Goal: Task Accomplishment & Management: Use online tool/utility

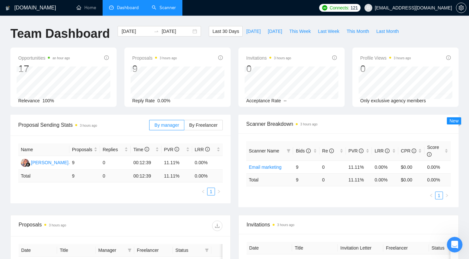
click at [169, 5] on link "Scanner" at bounding box center [164, 8] width 24 height 6
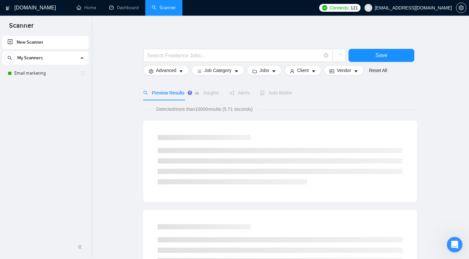
click at [278, 95] on span "Auto Bidder" at bounding box center [276, 92] width 32 height 5
click at [290, 95] on span "Auto Bidder" at bounding box center [282, 92] width 32 height 5
click at [43, 76] on link "Email marketing" at bounding box center [45, 73] width 62 height 13
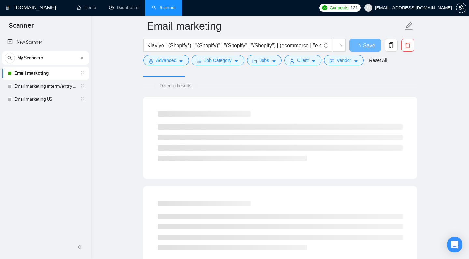
scroll to position [26, 0]
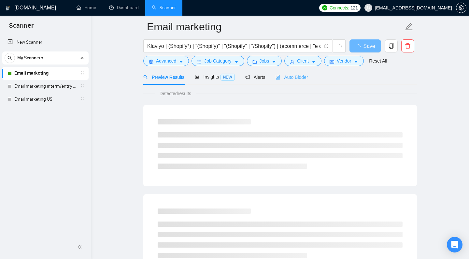
click at [290, 85] on div "Auto Bidder" at bounding box center [292, 76] width 32 height 15
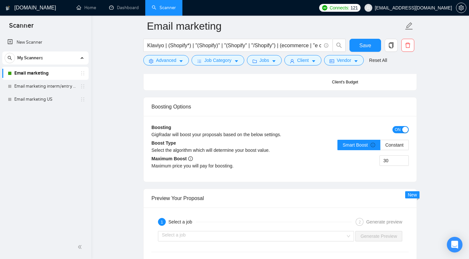
scroll to position [1147, 0]
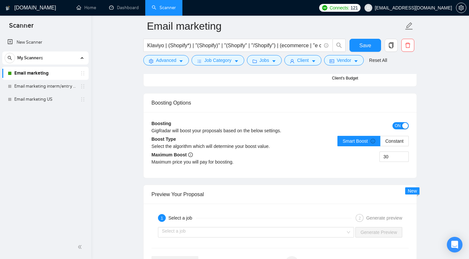
click at [403, 129] on div "button" at bounding box center [406, 126] width 6 height 6
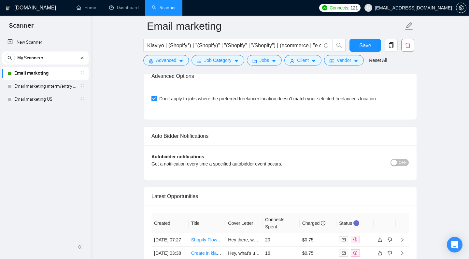
scroll to position [1488, 0]
click at [402, 166] on span "OFF" at bounding box center [403, 162] width 8 height 7
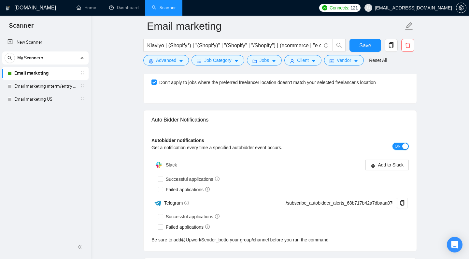
scroll to position [1517, 0]
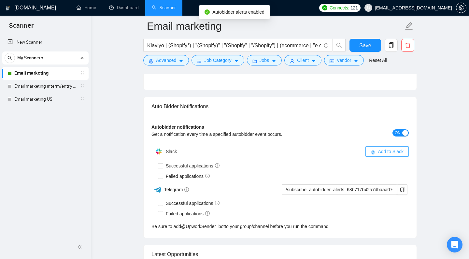
click at [378, 155] on span "Add to Slack" at bounding box center [391, 151] width 26 height 7
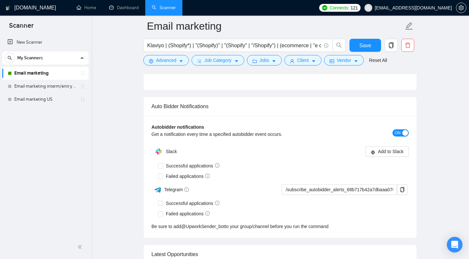
click at [382, 170] on div "Successful applications" at bounding box center [283, 166] width 251 height 10
click at [380, 142] on div "Autobidder notifications Get a notification every time a specified autobidder e…" at bounding box center [280, 133] width 257 height 19
click at [379, 155] on span "Add to Slack" at bounding box center [391, 151] width 26 height 7
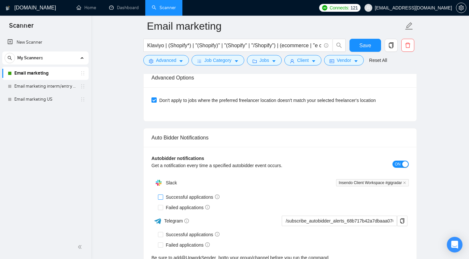
click at [163, 201] on span "Successful applications" at bounding box center [192, 197] width 59 height 7
click at [161, 199] on input "Successful applications" at bounding box center [160, 197] width 5 height 5
checkbox input "true"
click at [158, 210] on input "Failed applications" at bounding box center [160, 207] width 5 height 5
checkbox input "true"
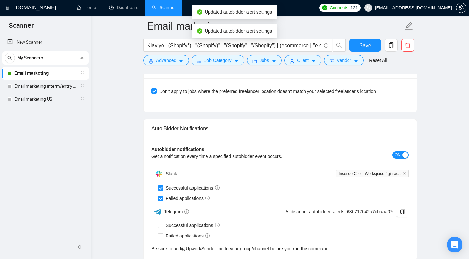
scroll to position [1508, 0]
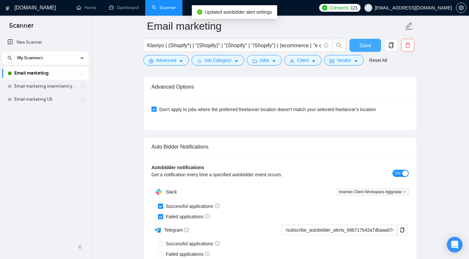
click at [367, 41] on button "Save" at bounding box center [366, 45] width 32 height 13
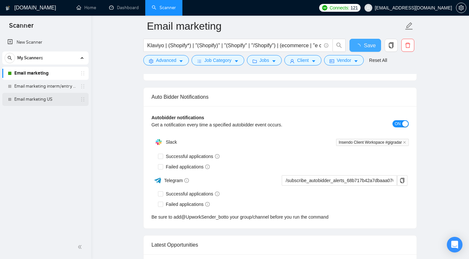
checkbox input "true"
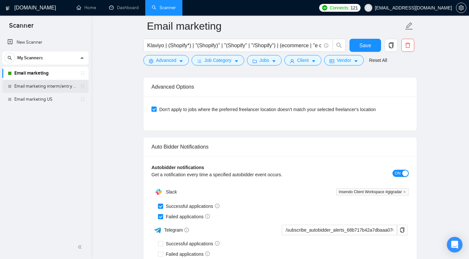
click at [47, 90] on link "Email marketing interm/entry level" at bounding box center [45, 86] width 62 height 13
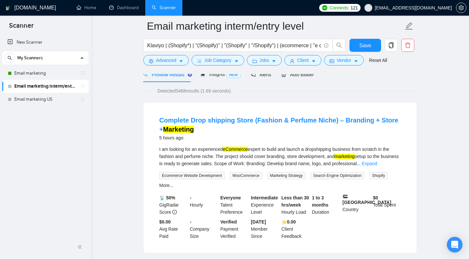
scroll to position [41, 0]
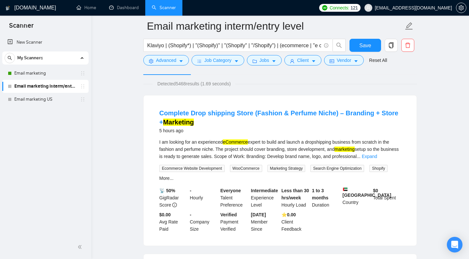
click at [299, 75] on div "Auto Bidder" at bounding box center [298, 67] width 32 height 15
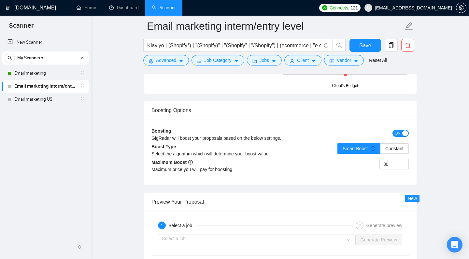
scroll to position [1140, 0]
click at [393, 135] on div "Boosting GigRadar will boost your proposals based on the below settings. ON Boo…" at bounding box center [280, 152] width 273 height 66
click at [395, 137] on span "ON" at bounding box center [398, 132] width 6 height 7
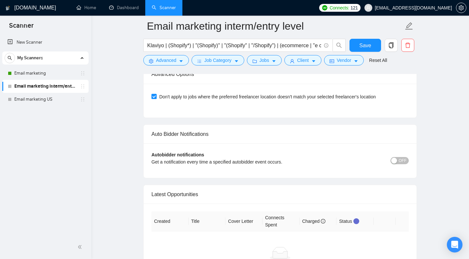
scroll to position [1493, 0]
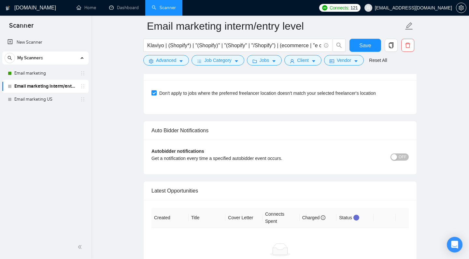
click at [395, 161] on button "OFF" at bounding box center [400, 157] width 18 height 7
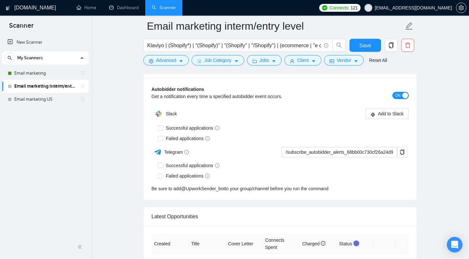
scroll to position [1534, 0]
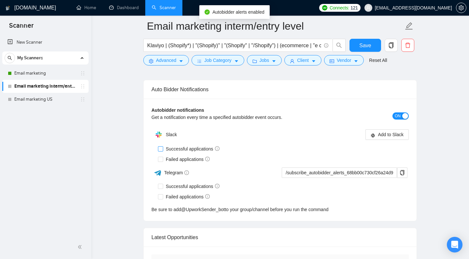
click at [169, 153] on span "Successful applications" at bounding box center [192, 148] width 59 height 7
click at [163, 151] on input "Successful applications" at bounding box center [160, 148] width 5 height 5
checkbox input "true"
click at [177, 163] on span "Failed applications" at bounding box center [187, 159] width 49 height 7
click at [163, 161] on input "Failed applications" at bounding box center [160, 159] width 5 height 5
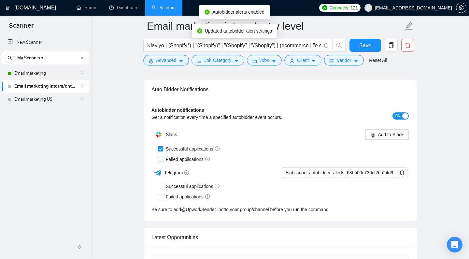
checkbox input "true"
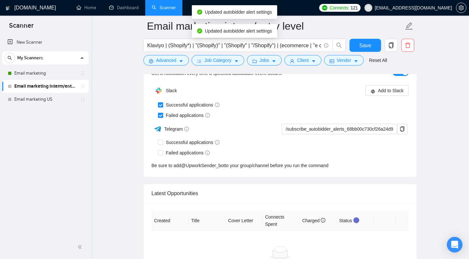
click at [396, 144] on div "Slack Add to Slack Successful applications Failed applications Telegram /subscr…" at bounding box center [280, 126] width 257 height 85
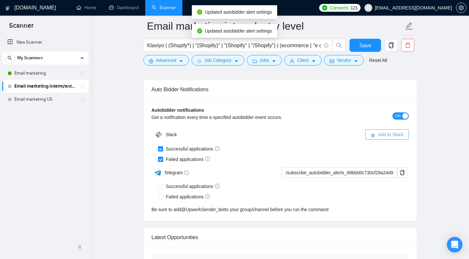
click at [387, 138] on span "Add to Slack" at bounding box center [391, 134] width 26 height 7
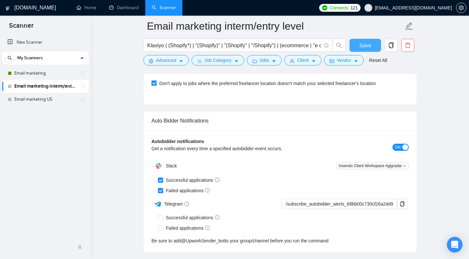
click at [363, 49] on span "Save" at bounding box center [365, 45] width 12 height 8
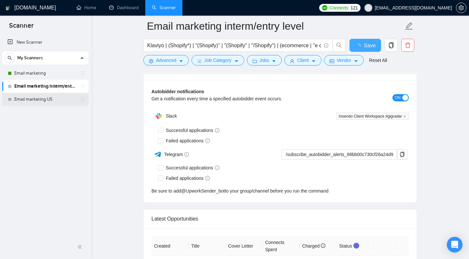
checkbox input "true"
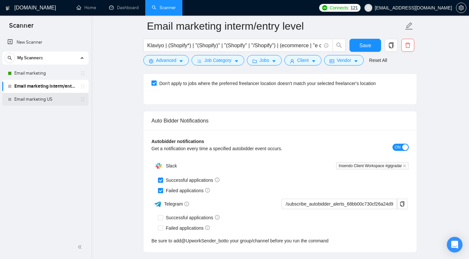
click at [33, 101] on link "Email marketing US" at bounding box center [45, 99] width 62 height 13
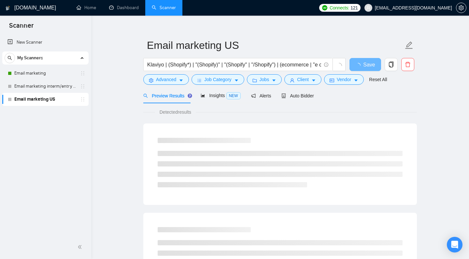
scroll to position [9, 0]
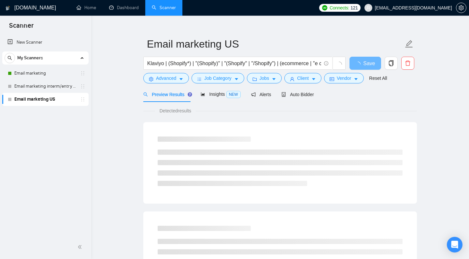
click at [276, 144] on div at bounding box center [280, 161] width 261 height 65
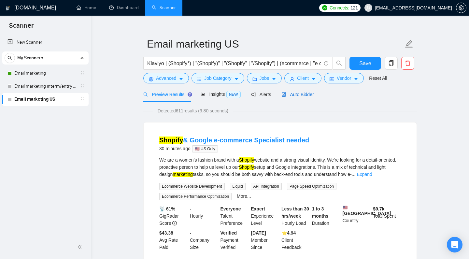
click at [301, 97] on span "Auto Bidder" at bounding box center [298, 94] width 32 height 5
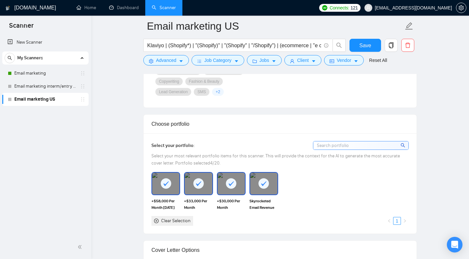
scroll to position [544, 0]
click at [353, 149] on input at bounding box center [361, 145] width 95 height 8
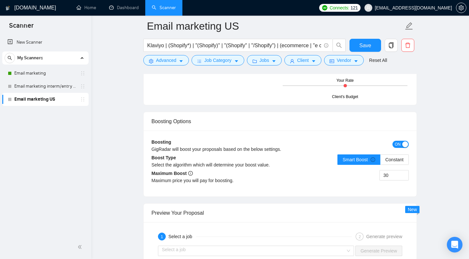
scroll to position [1137, 0]
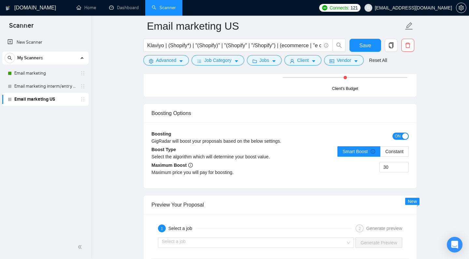
click at [398, 140] on button "ON" at bounding box center [401, 136] width 16 height 7
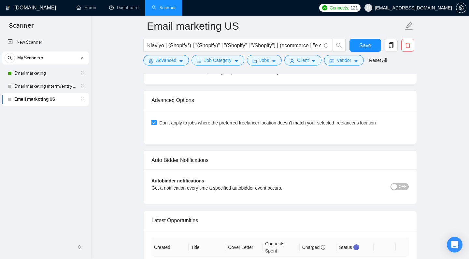
scroll to position [1505, 0]
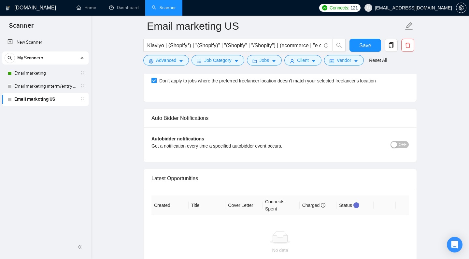
click at [391, 148] on div "button" at bounding box center [394, 145] width 6 height 6
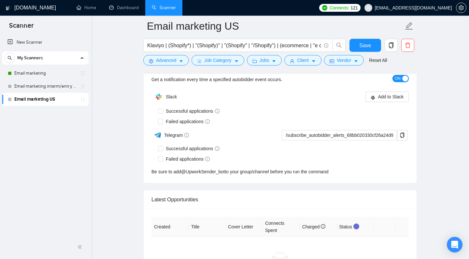
scroll to position [1543, 0]
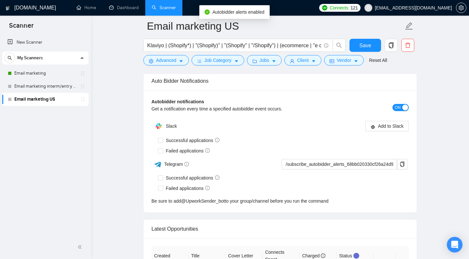
click at [202, 107] on div "Autobidder notifications Get a notification every time a specified autobidder e…" at bounding box center [280, 151] width 273 height 122
click at [189, 144] on span "Successful applications" at bounding box center [192, 140] width 59 height 7
click at [163, 142] on input "Successful applications" at bounding box center [160, 140] width 5 height 5
checkbox input "true"
click at [195, 154] on span "Failed applications" at bounding box center [187, 150] width 49 height 7
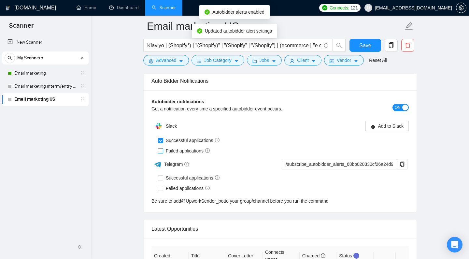
click at [163, 153] on input "Failed applications" at bounding box center [160, 150] width 5 height 5
checkbox input "true"
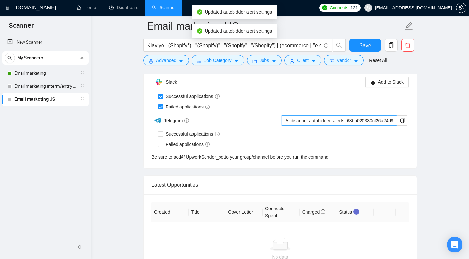
click at [384, 126] on input "/subscribe_autobidder_alerts_68bb020330cf26a24d957d98@UpworkSender_bot" at bounding box center [339, 120] width 115 height 10
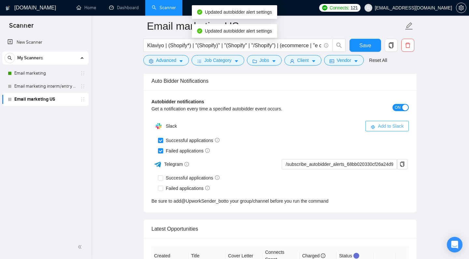
click at [384, 131] on button "Add to Slack" at bounding box center [387, 126] width 43 height 10
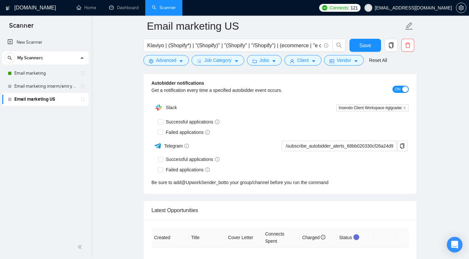
checkbox input "true"
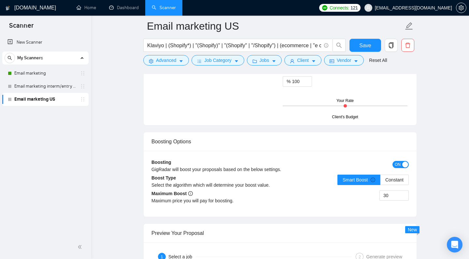
scroll to position [1108, 0]
click at [397, 169] on span "ON" at bounding box center [398, 165] width 6 height 7
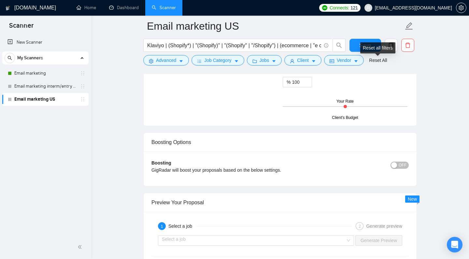
click at [366, 47] on div "Reset all filters" at bounding box center [377, 47] width 35 height 11
click at [355, 44] on button "Save" at bounding box center [366, 45] width 32 height 13
click at [41, 88] on link "Email marketing interm/entry level" at bounding box center [45, 86] width 62 height 13
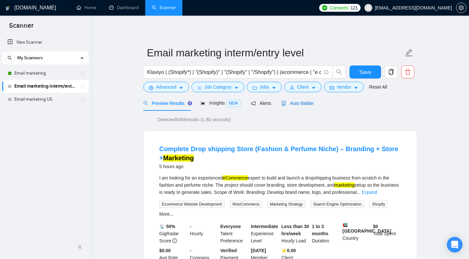
click at [309, 106] on span "Auto Bidder" at bounding box center [298, 103] width 32 height 5
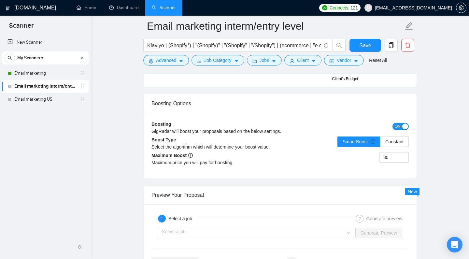
scroll to position [1146, 0]
click at [399, 130] on button "ON" at bounding box center [401, 126] width 16 height 7
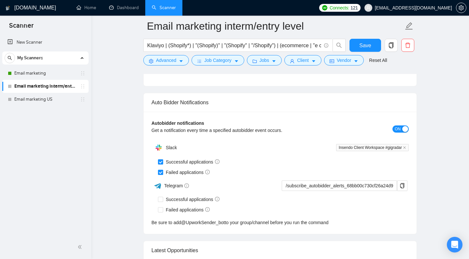
scroll to position [1521, 0]
click at [365, 47] on span "Save" at bounding box center [365, 45] width 12 height 8
click at [56, 75] on link "Email marketing" at bounding box center [45, 73] width 62 height 13
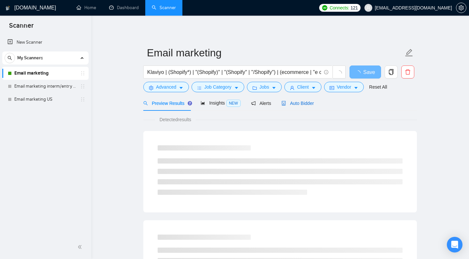
click at [298, 106] on span "Auto Bidder" at bounding box center [298, 103] width 32 height 5
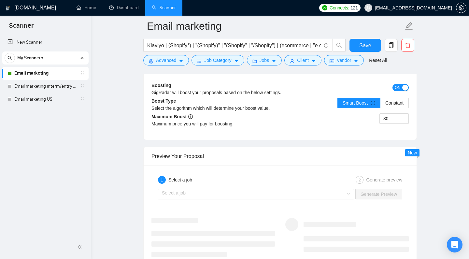
scroll to position [1164, 0]
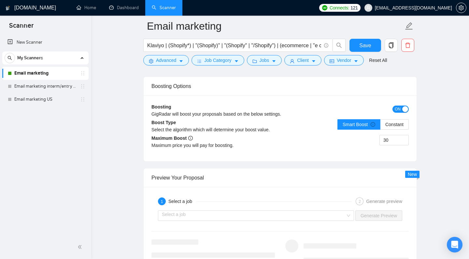
click at [396, 113] on span "ON" at bounding box center [398, 109] width 6 height 7
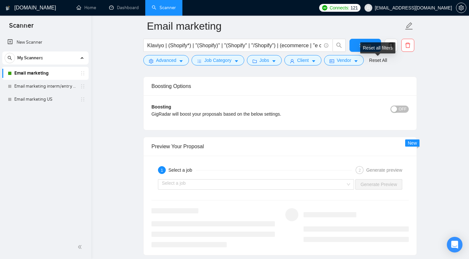
click at [371, 49] on div "Reset all filters" at bounding box center [377, 47] width 35 height 11
click at [359, 44] on span "Save" at bounding box center [365, 45] width 12 height 8
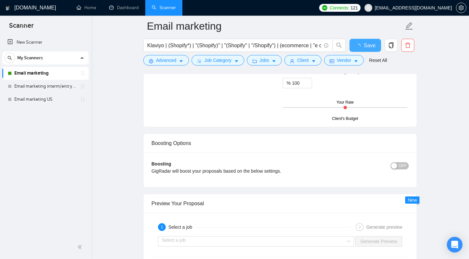
checkbox input "true"
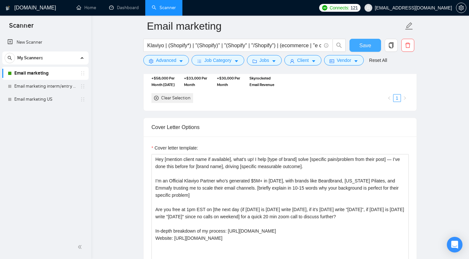
scroll to position [656, 0]
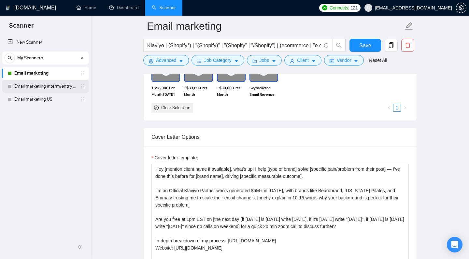
click at [70, 88] on link "Email marketing interm/entry level" at bounding box center [45, 86] width 62 height 13
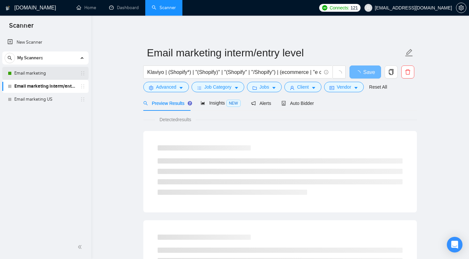
click at [62, 70] on link "Email marketing" at bounding box center [45, 73] width 62 height 13
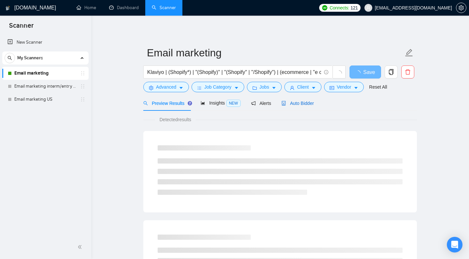
click at [303, 106] on span "Auto Bidder" at bounding box center [298, 103] width 32 height 5
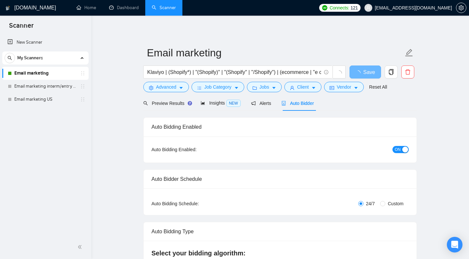
checkbox input "true"
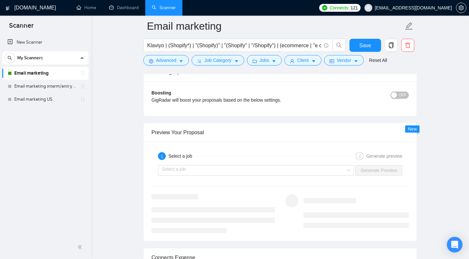
scroll to position [1181, 0]
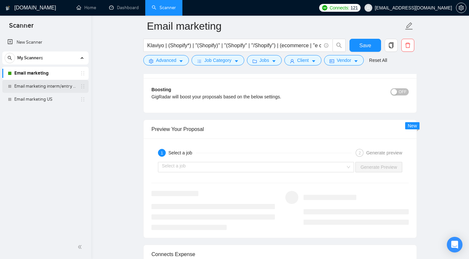
click at [58, 84] on link "Email marketing interm/entry level" at bounding box center [45, 86] width 62 height 13
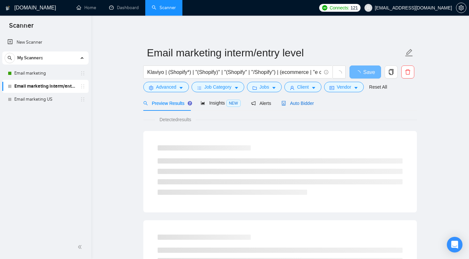
click at [302, 106] on span "Auto Bidder" at bounding box center [298, 103] width 32 height 5
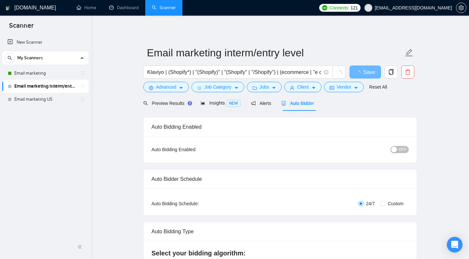
checkbox input "true"
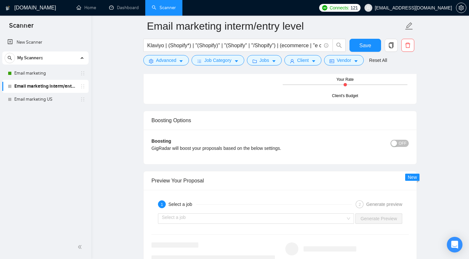
scroll to position [1124, 0]
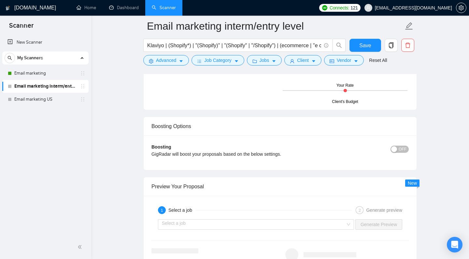
click at [29, 107] on div "New Scanner My Scanners Email marketing Email marketing interm/entry level Emai…" at bounding box center [45, 135] width 91 height 201
click at [30, 98] on link "Email marketing US" at bounding box center [45, 99] width 62 height 13
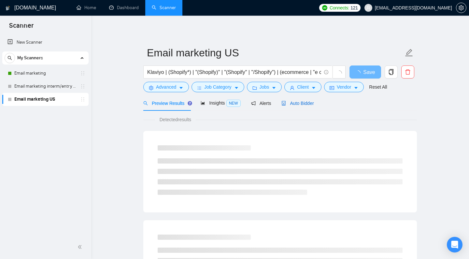
click at [290, 106] on span "Auto Bidder" at bounding box center [298, 103] width 32 height 5
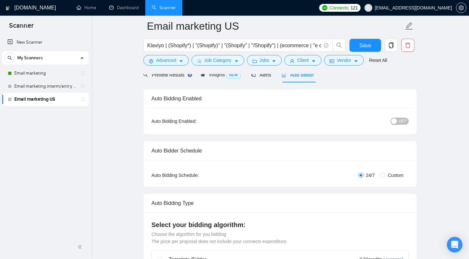
scroll to position [81, 0]
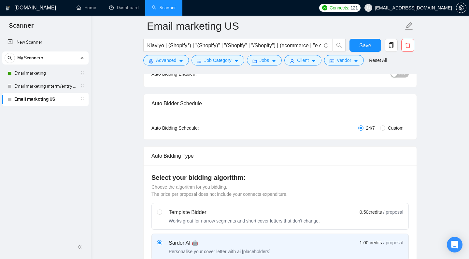
click at [399, 78] on span "OFF" at bounding box center [403, 73] width 8 height 7
click at [65, 86] on link "Email marketing interm/entry level" at bounding box center [45, 86] width 62 height 13
click at [353, 43] on button "Save" at bounding box center [366, 45] width 32 height 13
click at [50, 85] on link "Email marketing interm/entry level" at bounding box center [45, 86] width 62 height 13
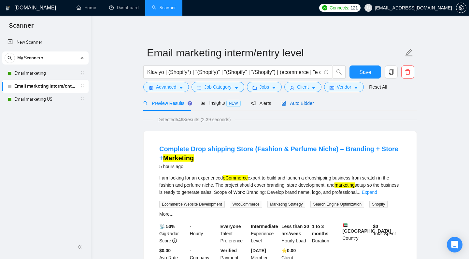
click at [300, 106] on span "Auto Bidder" at bounding box center [298, 103] width 32 height 5
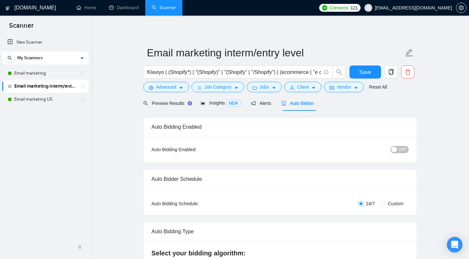
checkbox input "true"
click at [394, 153] on button "OFF" at bounding box center [400, 149] width 18 height 7
click at [369, 79] on button "Save" at bounding box center [366, 72] width 32 height 13
click at [397, 153] on span "ON" at bounding box center [398, 149] width 6 height 7
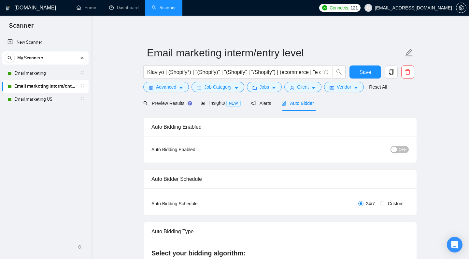
click at [399, 153] on span "OFF" at bounding box center [403, 149] width 8 height 7
click at [363, 76] on span "Save" at bounding box center [365, 72] width 12 height 8
click at [49, 75] on link "Email marketing" at bounding box center [45, 73] width 62 height 13
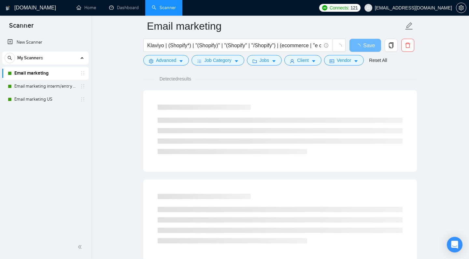
scroll to position [30, 0]
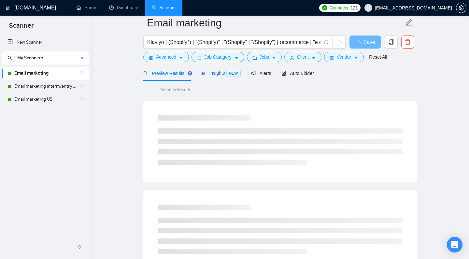
click at [223, 76] on span "Insights NEW" at bounding box center [221, 72] width 40 height 5
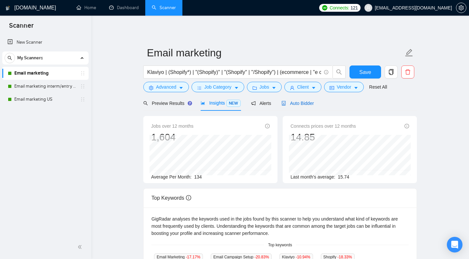
click at [300, 107] on div "Auto Bidder" at bounding box center [298, 103] width 32 height 7
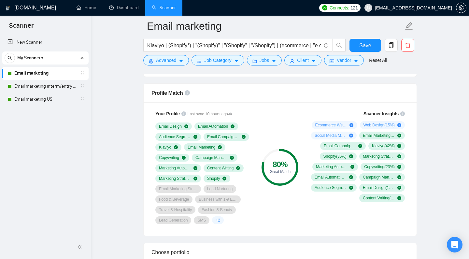
scroll to position [412, 0]
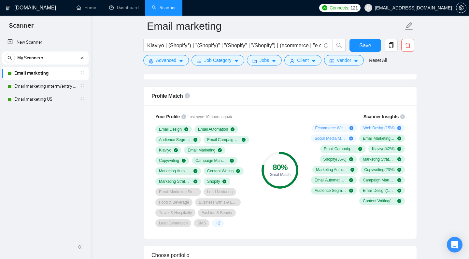
click at [86, 55] on div "My Scanners" at bounding box center [46, 57] width 82 height 13
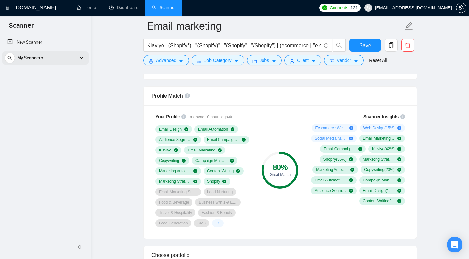
click at [70, 52] on div "My Scanners" at bounding box center [46, 57] width 82 height 13
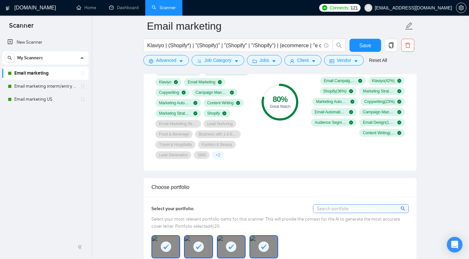
scroll to position [365, 0]
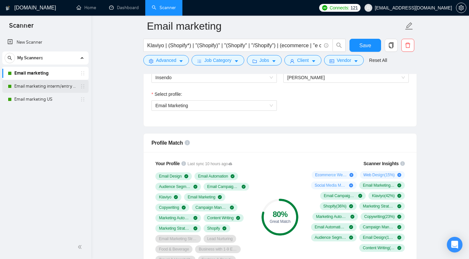
click at [32, 83] on link "Email marketing interm/entry level" at bounding box center [45, 86] width 62 height 13
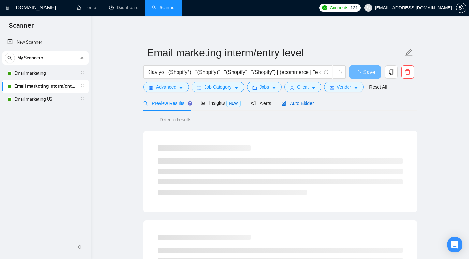
click at [301, 106] on span "Auto Bidder" at bounding box center [298, 103] width 32 height 5
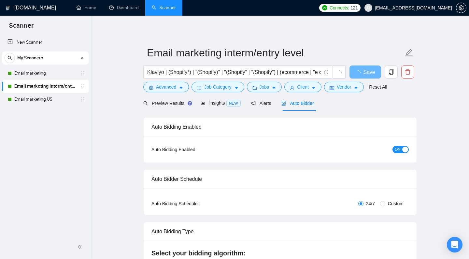
checkbox input "true"
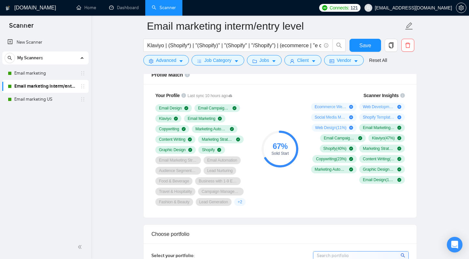
scroll to position [458, 0]
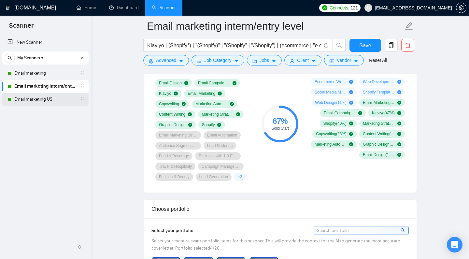
click at [60, 99] on link "Email marketing US" at bounding box center [45, 99] width 62 height 13
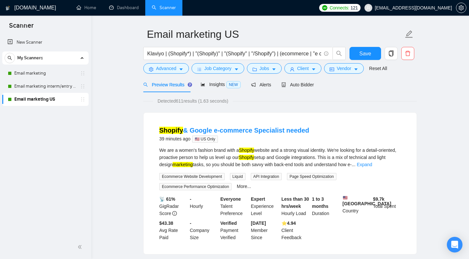
scroll to position [22, 0]
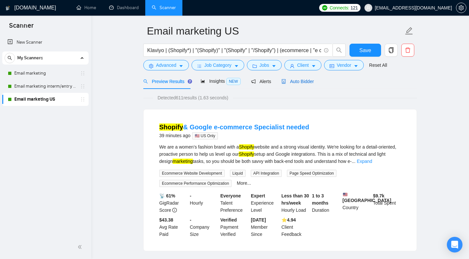
click at [304, 84] on span "Auto Bidder" at bounding box center [298, 81] width 32 height 5
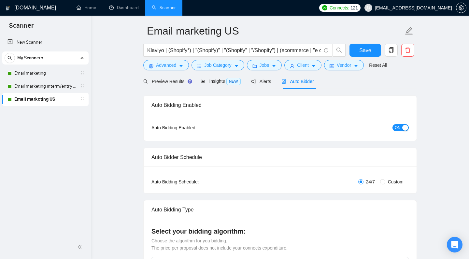
checkbox input "true"
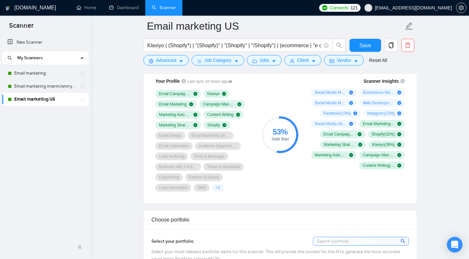
scroll to position [451, 0]
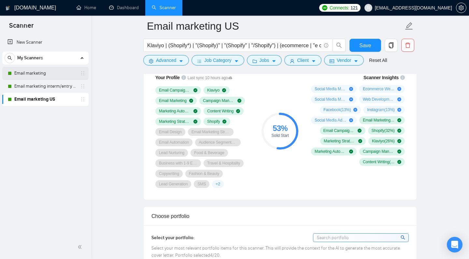
click at [44, 75] on link "Email marketing" at bounding box center [45, 73] width 62 height 13
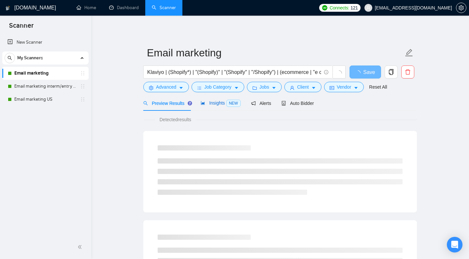
click at [206, 107] on div "Insights NEW" at bounding box center [221, 102] width 40 height 7
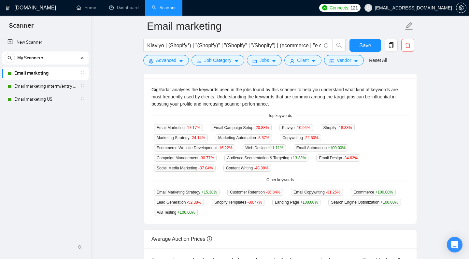
scroll to position [137, 0]
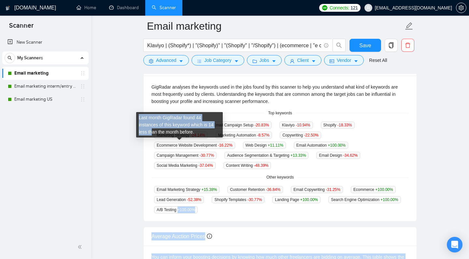
drag, startPoint x: 260, startPoint y: 219, endPoint x: 153, endPoint y: 134, distance: 136.9
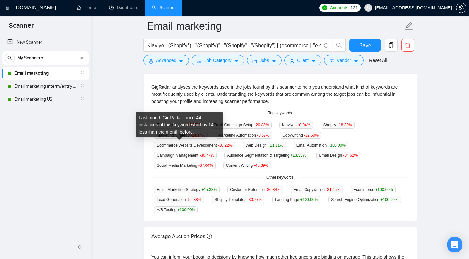
click at [133, 162] on main "Email marketing Klaviyo | (Shopify*) | "(Shopify)" | "(Shopify" | "/Shopify") |…" at bounding box center [280, 120] width 357 height 462
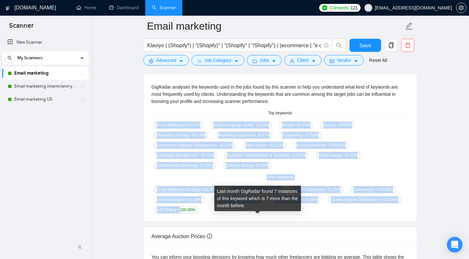
drag, startPoint x: 154, startPoint y: 134, endPoint x: 262, endPoint y: 220, distance: 139.2
click at [262, 220] on div "GigRadar analyses the keywords used in the jobs found by this scanner to help y…" at bounding box center [280, 149] width 273 height 146
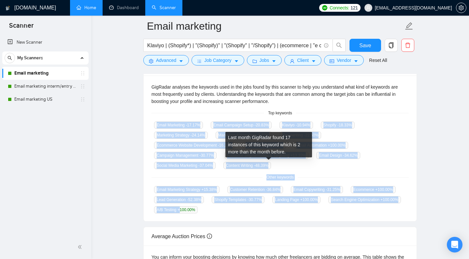
copy div "Email Marketing -17.17 % Email Campaign Setup -20.83 % Klaviyo -10.94 % Shopify…"
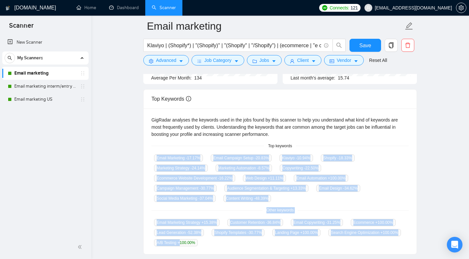
scroll to position [55, 0]
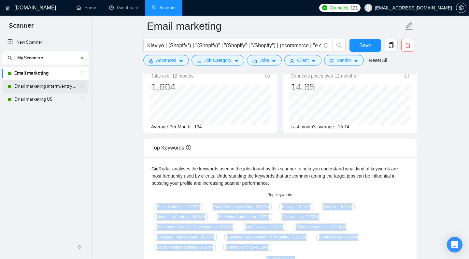
click at [67, 86] on link "Email marketing interm/entry level" at bounding box center [45, 86] width 62 height 13
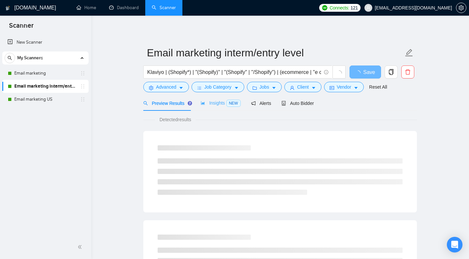
click at [220, 107] on div "Insights NEW" at bounding box center [221, 102] width 40 height 15
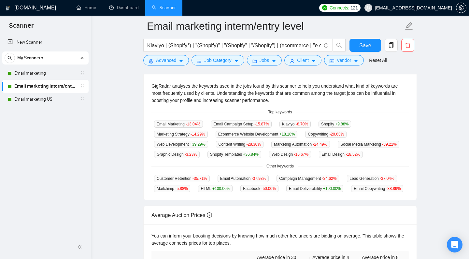
scroll to position [140, 0]
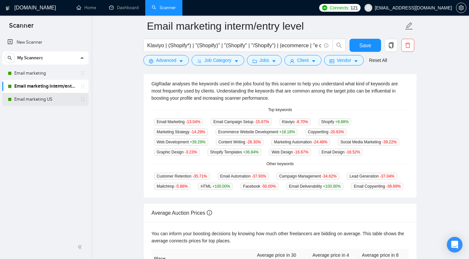
click at [55, 94] on link "Email marketing US" at bounding box center [45, 99] width 62 height 13
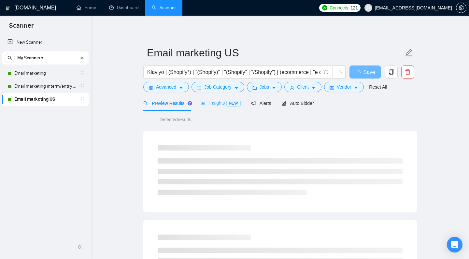
click at [205, 111] on div "Insights NEW" at bounding box center [221, 102] width 40 height 15
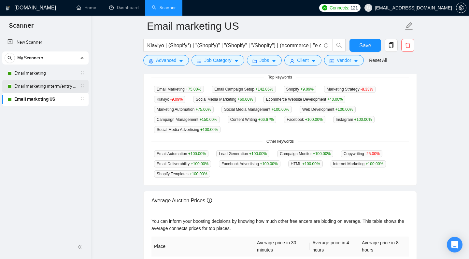
scroll to position [167, 0]
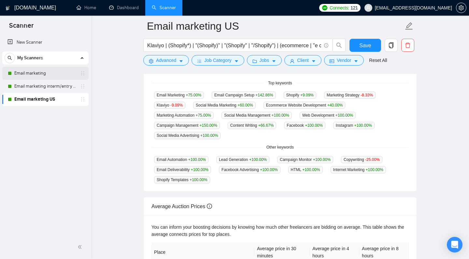
click at [52, 75] on link "Email marketing" at bounding box center [45, 73] width 62 height 13
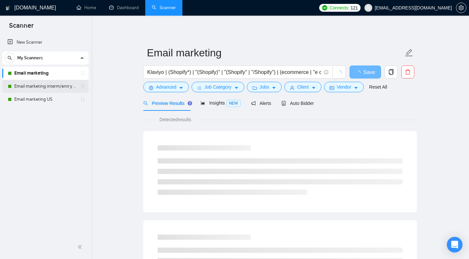
click at [55, 85] on link "Email marketing interm/entry level" at bounding box center [45, 86] width 62 height 13
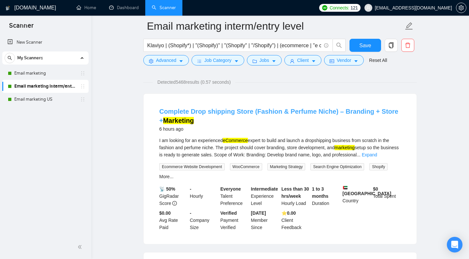
scroll to position [21, 0]
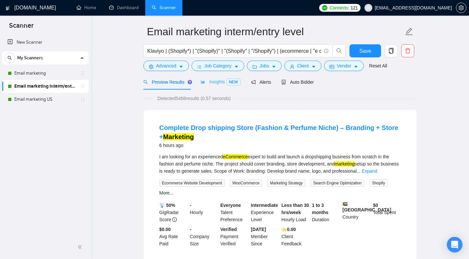
click at [211, 90] on div "Insights NEW" at bounding box center [221, 81] width 40 height 15
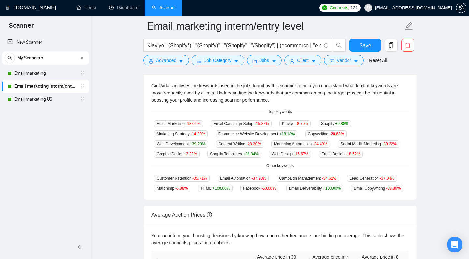
scroll to position [153, 0]
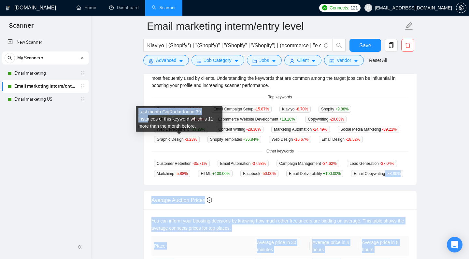
drag, startPoint x: 254, startPoint y: 203, endPoint x: 149, endPoint y: 122, distance: 132.6
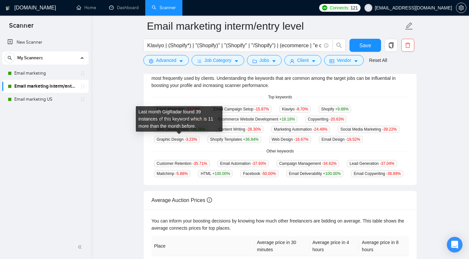
click at [113, 137] on main "Email marketing interm/entry level Klaviyo | (Shopify*) | "(Shopify)" | "(Shopi…" at bounding box center [280, 94] width 357 height 442
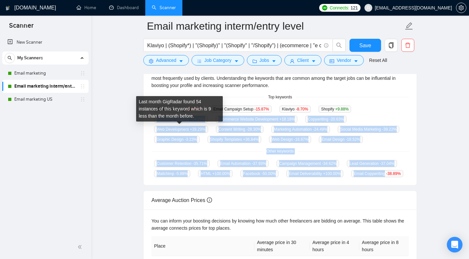
drag, startPoint x: 253, startPoint y: 201, endPoint x: 150, endPoint y: 132, distance: 124.2
click at [150, 132] on div "GigRadar analyses the keywords used in the jobs found by this scanner to help y…" at bounding box center [280, 123] width 273 height 126
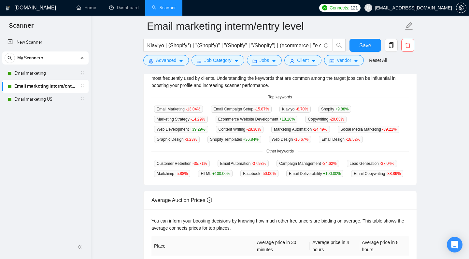
click at [135, 134] on main "Email marketing interm/entry level Klaviyo | (Shopify*) | "(Shopify)" | "(Shopi…" at bounding box center [280, 94] width 357 height 442
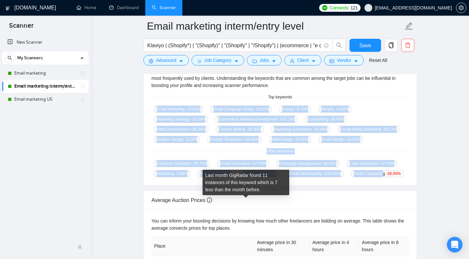
drag, startPoint x: 153, startPoint y: 119, endPoint x: 252, endPoint y: 200, distance: 128.0
click at [252, 185] on div "GigRadar analyses the keywords used in the jobs found by this scanner to help y…" at bounding box center [280, 123] width 273 height 126
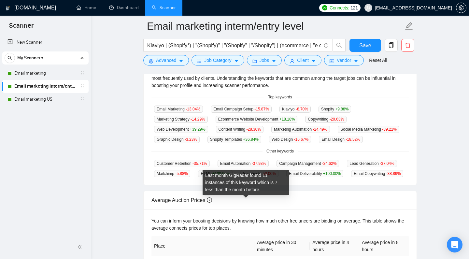
click at [351, 177] on span "Email Copywriting -38.89 %" at bounding box center [377, 173] width 52 height 7
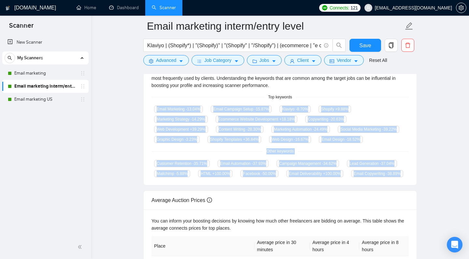
drag, startPoint x: 153, startPoint y: 119, endPoint x: 277, endPoint y: 206, distance: 151.2
click at [277, 185] on div "GigRadar analyses the keywords used in the jobs found by this scanner to help y…" at bounding box center [280, 123] width 273 height 126
copy div "Email Marketing -13.04 % Email Campaign Setup -15.87 % Klaviyo -8.70 % Shopify …"
click at [43, 97] on link "Email marketing US" at bounding box center [45, 99] width 62 height 13
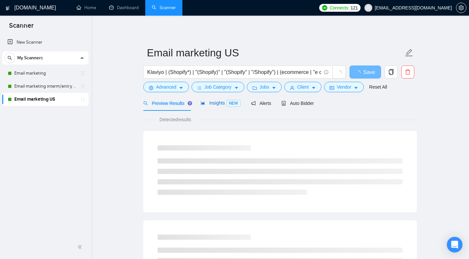
click at [217, 107] on div "Insights NEW" at bounding box center [221, 102] width 40 height 7
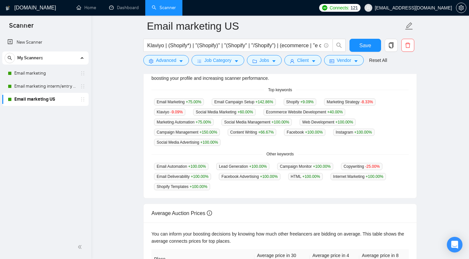
scroll to position [142, 0]
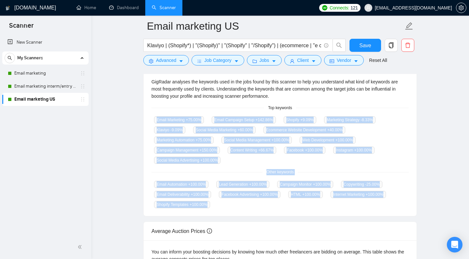
drag, startPoint x: 154, startPoint y: 130, endPoint x: 210, endPoint y: 211, distance: 98.3
click at [210, 211] on div "GigRadar analyses the keywords used in the jobs found by this scanner to help y…" at bounding box center [280, 143] width 273 height 146
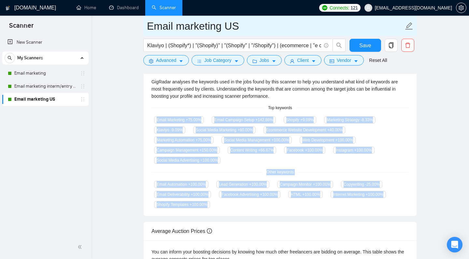
copy div "Email Marketing +75.00 % Email Campaign Setup +142.86 % Shopify +9.09 % Marketi…"
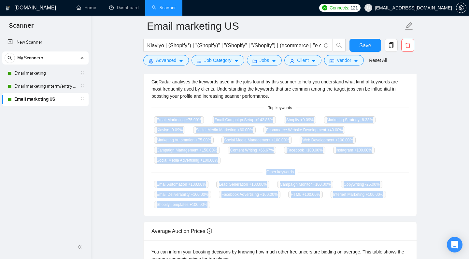
click at [124, 117] on main "Email marketing US Klaviyo | (Shopify*) | "(Shopify)" | "(Shopify" | "/Shopify"…" at bounding box center [280, 115] width 357 height 462
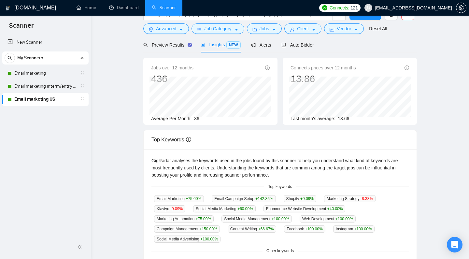
scroll to position [0, 0]
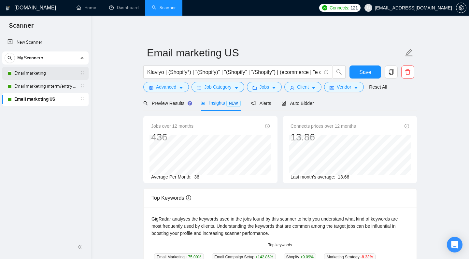
click at [23, 72] on link "Email marketing" at bounding box center [45, 73] width 62 height 13
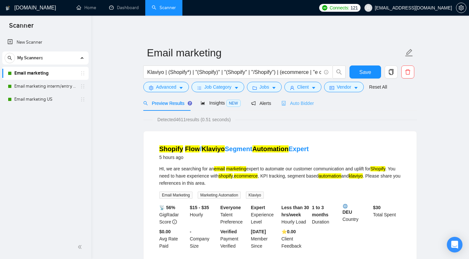
click at [295, 109] on div "Auto Bidder" at bounding box center [298, 102] width 32 height 15
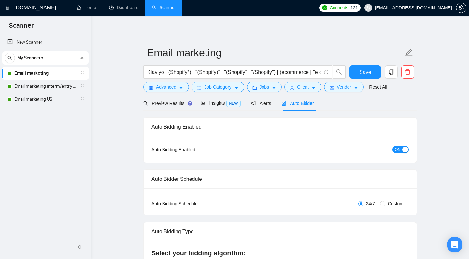
checkbox input "true"
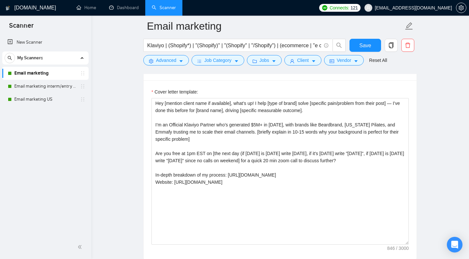
scroll to position [723, 0]
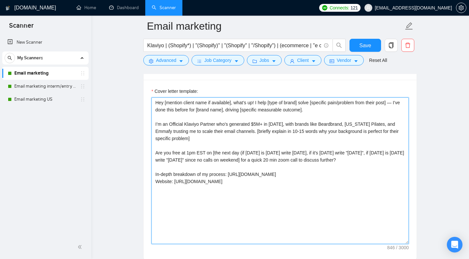
click at [226, 116] on textarea "Hey [mention client name if available], what’s up! I help [type of brand] solve…" at bounding box center [280, 170] width 257 height 147
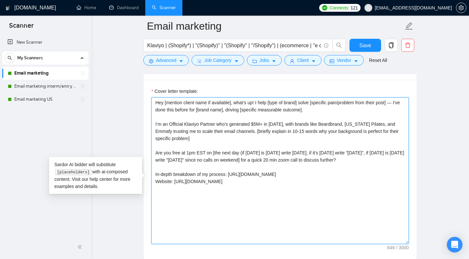
click at [253, 112] on textarea "Hey [mention client name if available], what’s up! I help [type of brand] solve…" at bounding box center [280, 170] width 257 height 147
click at [228, 112] on textarea "Hey [mention client name if available], I help [type of brand] solve [specific …" at bounding box center [280, 170] width 257 height 147
click at [257, 113] on textarea "Hey [mention client name if available, if not say 'hey'], I help [type of brand…" at bounding box center [280, 170] width 257 height 147
drag, startPoint x: 264, startPoint y: 146, endPoint x: 257, endPoint y: 142, distance: 8.2
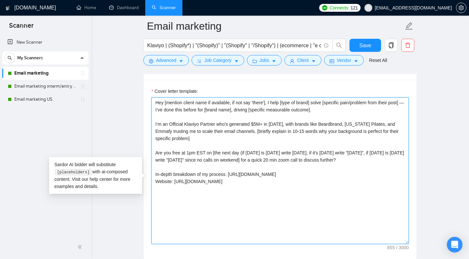
click at [257, 142] on textarea "Hey [mention client name if available, if not say 'there'], I help [type of bra…" at bounding box center [280, 170] width 257 height 147
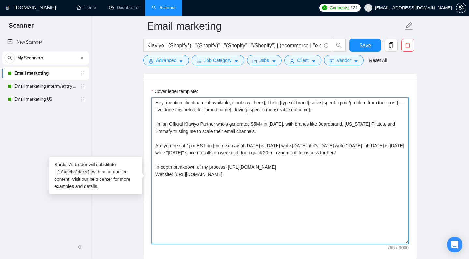
drag, startPoint x: 163, startPoint y: 121, endPoint x: 268, endPoint y: 113, distance: 105.9
click at [268, 113] on textarea "Hey [mention client name if available, if not say 'there'], I help [type of bra…" at bounding box center [280, 170] width 257 height 147
paste textarea "[briefly explain in 10-15 words why your background is perfect for their specif…"
click at [348, 112] on textarea "Hey [mention client name if available, if not say 'there'], [briefly explain in…" at bounding box center [280, 170] width 257 height 147
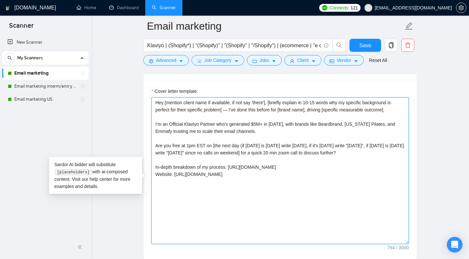
click at [359, 113] on textarea "Hey [mention client name if available, if not say 'there'], [briefly explain in…" at bounding box center [280, 170] width 257 height 147
click at [152, 133] on textarea "Hey [mention client name if available, if not say 'there'], [briefly explain in…" at bounding box center [280, 170] width 257 height 147
click at [166, 133] on textarea "Hey [mention client name if available, if not say 'there'], [briefly explain in…" at bounding box center [280, 170] width 257 height 147
click at [178, 133] on textarea "Hey [mention client name if available, if not say 'there'], [briefly explain in…" at bounding box center [280, 170] width 257 height 147
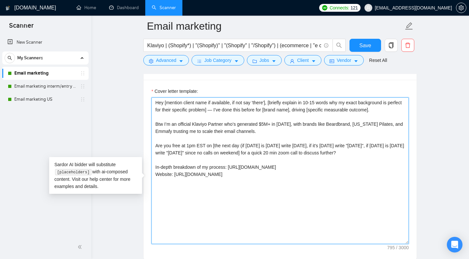
click at [193, 134] on textarea "Hey [mention client name if available, if not say 'there'], [briefly explain in…" at bounding box center [280, 170] width 257 height 147
click at [208, 132] on textarea "Hey [mention client name if available, if not say 'there'], [briefly explain in…" at bounding box center [280, 170] width 257 height 147
click at [215, 125] on textarea "Hey [mention client name if available, if not say 'there'], [briefly explain in…" at bounding box center [280, 170] width 257 height 147
drag, startPoint x: 299, startPoint y: 134, endPoint x: 240, endPoint y: 133, distance: 59.0
click at [240, 133] on textarea "Hey [mention client name if available, if not say 'there'], [briefly explain in…" at bounding box center [280, 170] width 257 height 147
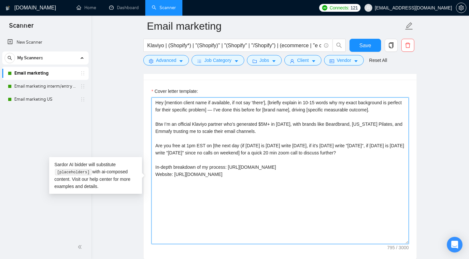
click at [240, 133] on textarea "Hey [mention client name if available, if not say 'there'], [briefly explain in…" at bounding box center [280, 170] width 257 height 147
click at [245, 133] on textarea "Hey [mention client name if available, if not say 'there'], [briefly explain in…" at bounding box center [280, 170] width 257 height 147
click at [231, 136] on textarea "Hey [mention client name if available, if not say 'there'], [briefly explain in…" at bounding box center [280, 170] width 257 height 147
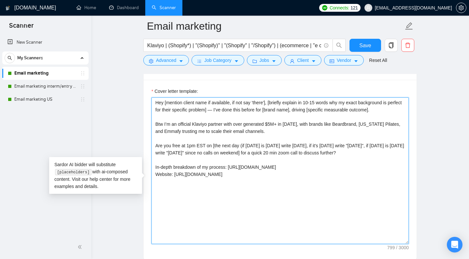
drag, startPoint x: 276, startPoint y: 135, endPoint x: 266, endPoint y: 135, distance: 10.1
click at [266, 135] on textarea "Hey [mention client name if available, if not say 'there'], [briefly explain in…" at bounding box center [280, 170] width 257 height 147
click at [241, 132] on textarea "Hey [mention client name if available, if not say 'there'], [briefly explain in…" at bounding box center [280, 170] width 257 height 147
paste textarea "$5M+"
click at [276, 135] on textarea "Hey [mention client name if available, if not say 'there'], [briefly explain in…" at bounding box center [280, 170] width 257 height 147
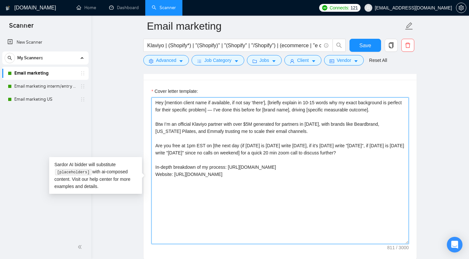
click at [320, 134] on textarea "Hey [mention client name if available, if not say 'there'], [briefly explain in…" at bounding box center [280, 170] width 257 height 147
click at [290, 142] on textarea "Hey [mention client name if available, if not say 'there'], [briefly explain in…" at bounding box center [280, 170] width 257 height 147
drag, startPoint x: 282, startPoint y: 141, endPoint x: 196, endPoint y: 141, distance: 86.0
click at [196, 141] on textarea "Hey [mention client name if available, if not say 'there'], [briefly explain in…" at bounding box center [280, 170] width 257 height 147
click at [223, 145] on textarea "Hey [mention client name if available, if not say 'there'], [briefly explain in…" at bounding box center [280, 170] width 257 height 147
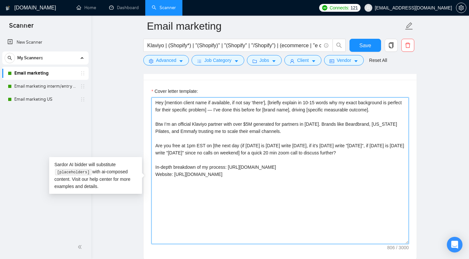
click at [368, 135] on textarea "Hey [mention client name if available, if not say 'there'], [briefly explain in…" at bounding box center [280, 170] width 257 height 147
click at [153, 143] on textarea "Hey [mention client name if available, if not say 'there'], [briefly explain in…" at bounding box center [280, 170] width 257 height 147
click at [153, 140] on textarea "Hey [mention client name if available, if not say 'there'], [briefly explain in…" at bounding box center [280, 170] width 257 height 147
click at [183, 140] on textarea "Hey [mention client name if available, if not say 'there'], [briefly explain in…" at bounding box center [280, 170] width 257 height 147
click at [223, 140] on textarea "Hey [mention client name if available, if not say 'there'], [briefly explain in…" at bounding box center [280, 170] width 257 height 147
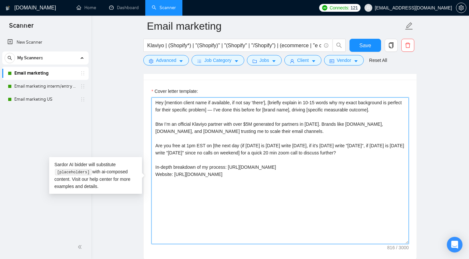
click at [256, 136] on textarea "Hey [mention client name if available, if not say 'there'], [briefly explain in…" at bounding box center [280, 170] width 257 height 147
click at [249, 142] on textarea "Hey [mention client name if available, if not say 'there'], [briefly explain in…" at bounding box center [280, 170] width 257 height 147
click at [337, 145] on textarea "Hey [mention client name if available, if not say 'there'], [briefly explain in…" at bounding box center [280, 170] width 257 height 147
click at [330, 142] on textarea "Hey [mention client name if available, if not say 'there'], [briefly explain in…" at bounding box center [280, 170] width 257 height 147
drag, startPoint x: 330, startPoint y: 142, endPoint x: 232, endPoint y: 141, distance: 97.5
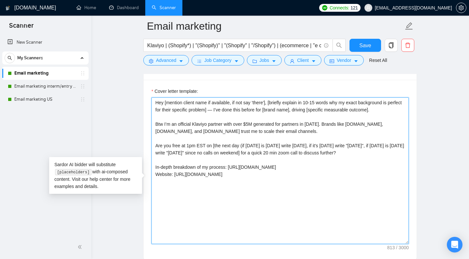
click at [232, 141] on textarea "Hey [mention client name if available, if not say 'there'], [briefly explain in…" at bounding box center [280, 170] width 257 height 147
click at [263, 143] on textarea "Hey [mention client name if available, if not say 'there'], [briefly explain in…" at bounding box center [280, 170] width 257 height 147
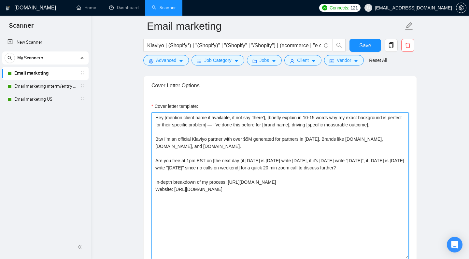
scroll to position [713, 0]
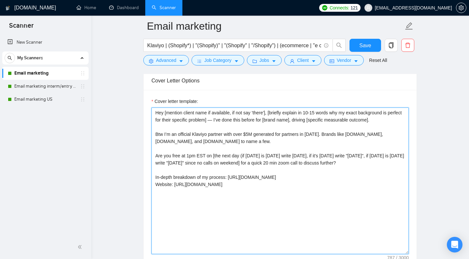
click at [295, 154] on textarea "Hey [mention client name if available, if not say 'there'], [briefly explain in…" at bounding box center [280, 181] width 257 height 147
drag, startPoint x: 264, startPoint y: 151, endPoint x: 233, endPoint y: 152, distance: 31.6
click at [233, 152] on textarea "Hey [mention client name if available, if not say 'there'], [briefly explain in…" at bounding box center [280, 181] width 257 height 147
click at [201, 153] on textarea "Hey [mention client name if available, if not say 'there'], [briefly explain in…" at bounding box center [280, 181] width 257 height 147
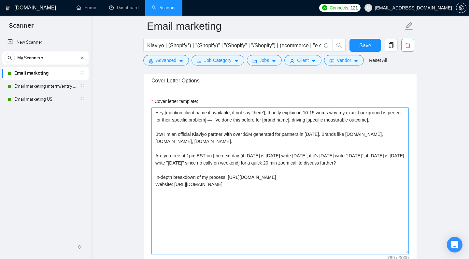
click at [227, 150] on textarea "Hey [mention client name if available, if not say 'there'], [briefly explain in…" at bounding box center [280, 181] width 257 height 147
click at [259, 171] on textarea "Hey [mention client name if available, if not say 'there'], [briefly explain in…" at bounding box center [280, 181] width 257 height 147
drag, startPoint x: 227, startPoint y: 152, endPoint x: 198, endPoint y: 152, distance: 28.7
click at [198, 152] on textarea "Hey [mention client name if available, if not say 'there'], [briefly explain in…" at bounding box center [280, 181] width 257 height 147
click at [221, 135] on textarea "Hey [mention client name if available, if not say 'there'], [briefly explain in…" at bounding box center [280, 181] width 257 height 147
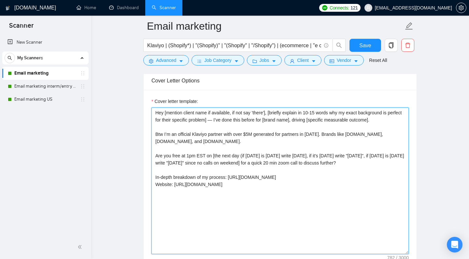
drag, startPoint x: 260, startPoint y: 172, endPoint x: 180, endPoint y: 168, distance: 80.3
click at [180, 168] on textarea "Hey [mention client name if available, if not say 'there'], [briefly explain in…" at bounding box center [280, 181] width 257 height 147
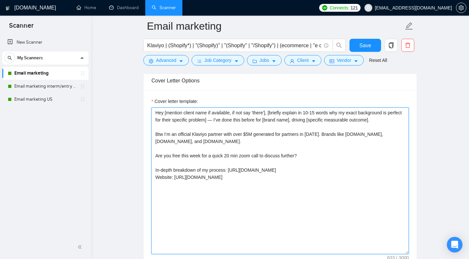
click at [317, 135] on textarea "Hey [mention client name if available, if not say 'there'], [briefly explain in…" at bounding box center [280, 181] width 257 height 147
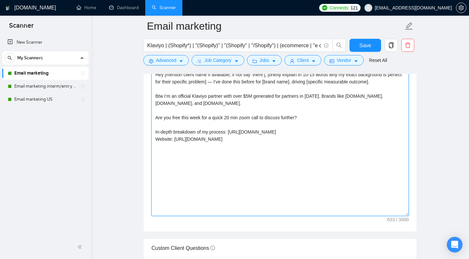
scroll to position [736, 0]
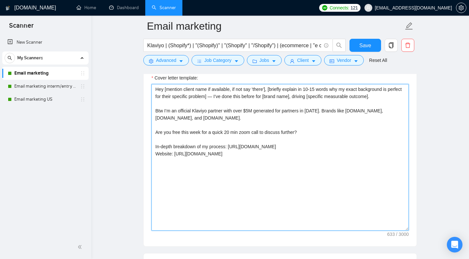
click at [252, 129] on textarea "Hey [mention client name if available, if not say 'there'], [briefly explain in…" at bounding box center [280, 157] width 257 height 147
type textarea "Hey [mention client name if available, if not say 'there'], [briefly explain in…"
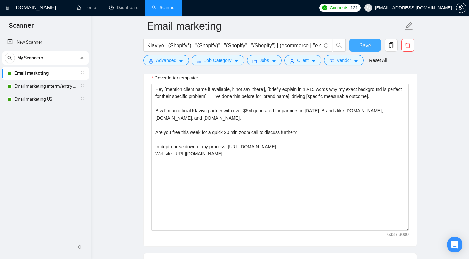
click at [355, 44] on button "Save" at bounding box center [366, 45] width 32 height 13
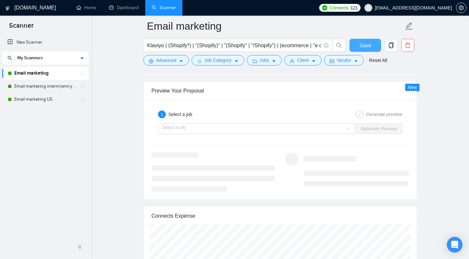
scroll to position [1226, 0]
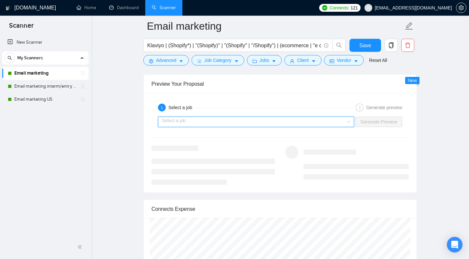
click at [276, 127] on input "search" at bounding box center [254, 122] width 184 height 10
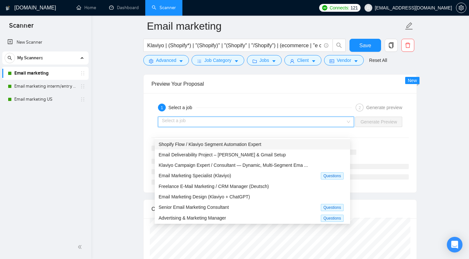
click at [266, 147] on div "Shopify Flow / Klaviyo Segment Automation Expert" at bounding box center [253, 144] width 188 height 7
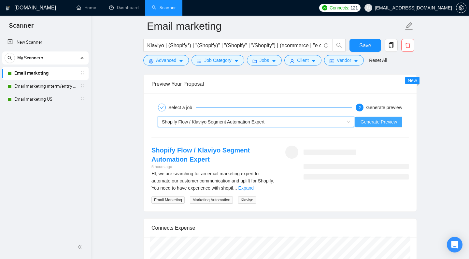
click at [388, 125] on span "Generate Preview" at bounding box center [379, 121] width 37 height 7
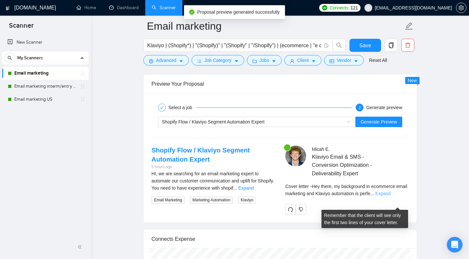
click at [391, 196] on link "Expand" at bounding box center [382, 193] width 15 height 5
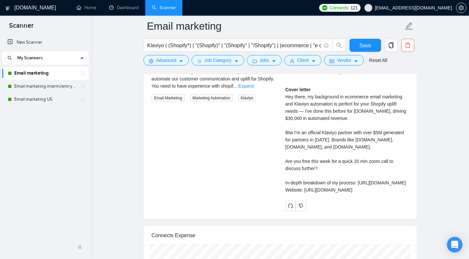
scroll to position [1327, 0]
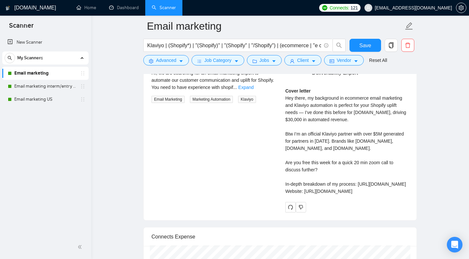
click at [32, 72] on link "Email marketing" at bounding box center [45, 73] width 62 height 13
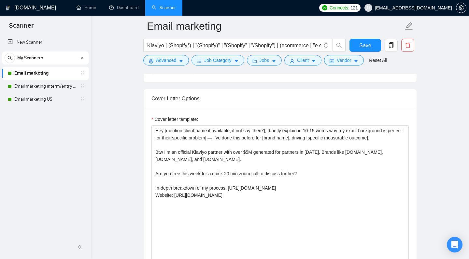
scroll to position [696, 0]
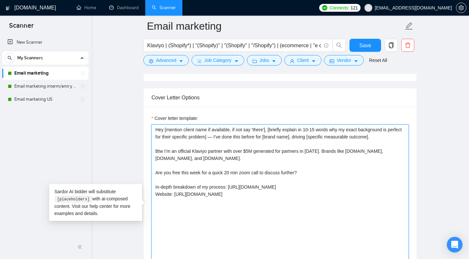
drag, startPoint x: 220, startPoint y: 147, endPoint x: 333, endPoint y: 142, distance: 112.5
click at [333, 142] on textarea "Hey [mention client name if available, if not say 'there'], [briefly explain in…" at bounding box center [280, 198] width 257 height 147
click at [288, 139] on textarea "Hey [mention client name if available, if not say 'there'], [briefly explain in…" at bounding box center [280, 198] width 257 height 147
drag, startPoint x: 369, startPoint y: 139, endPoint x: 335, endPoint y: 141, distance: 34.6
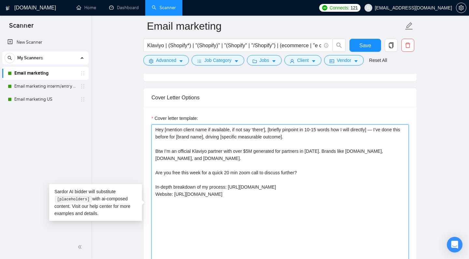
click at [335, 141] on textarea "Hey [mention client name if available, if not say 'there'], [briefly pinpoint i…" at bounding box center [280, 198] width 257 height 147
click at [368, 140] on textarea "Hey [mention client name if available, if not say 'there'], [briefly pinpoint i…" at bounding box center [280, 198] width 257 height 147
click at [378, 139] on textarea "Hey [mention client name if available, if not say 'there'], [briefly pinpoint i…" at bounding box center [280, 198] width 257 height 147
type textarea "Hey [mention client name if available, if not say 'there'], [briefly pinpoint i…"
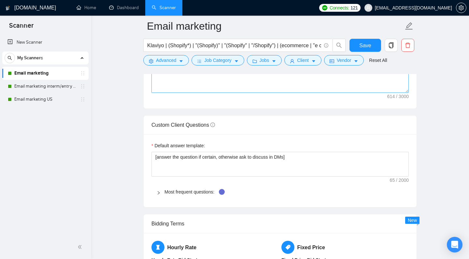
scroll to position [854, 0]
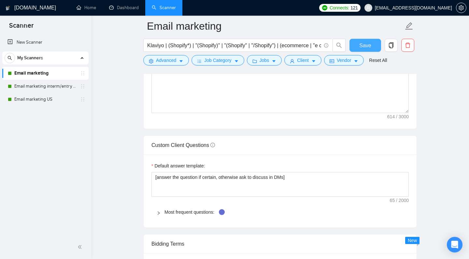
click at [359, 47] on span "Save" at bounding box center [365, 45] width 12 height 8
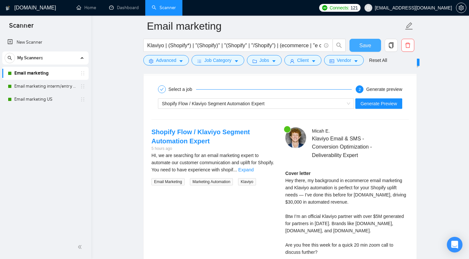
scroll to position [1246, 0]
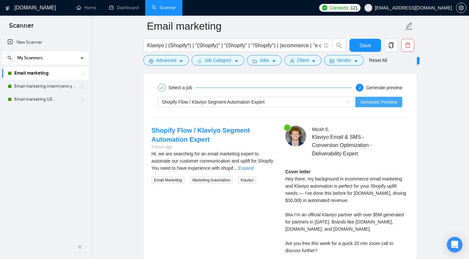
click at [369, 106] on span "Generate Preview" at bounding box center [379, 101] width 37 height 7
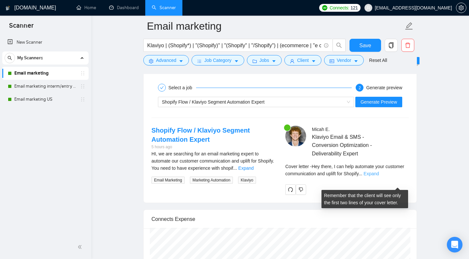
click at [379, 176] on link "Expand" at bounding box center [371, 173] width 15 height 5
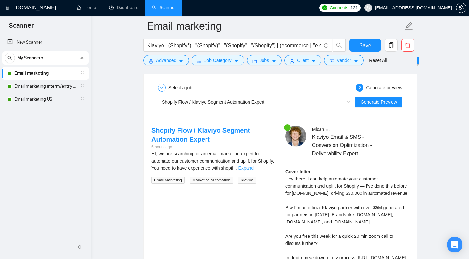
click at [254, 171] on link "Expand" at bounding box center [246, 168] width 15 height 5
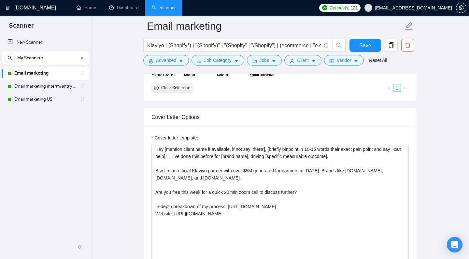
scroll to position [676, 0]
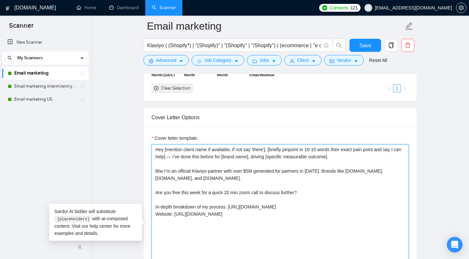
drag, startPoint x: 169, startPoint y: 166, endPoint x: 271, endPoint y: 162, distance: 101.4
click at [271, 162] on textarea "Hey [mention client name if available, if not say 'there'], [briefly pinpoint i…" at bounding box center [280, 217] width 257 height 147
click at [317, 171] on textarea "Hey [mention client name if available, if not say 'there'], [briefly restate th…" at bounding box center [280, 217] width 257 height 147
click at [321, 159] on textarea "Hey [mention client name if available, if not say 'there'], [briefly restate th…" at bounding box center [280, 217] width 257 height 147
click at [319, 159] on textarea "Hey [mention client name if available, if not say 'there'], [briefly restate th…" at bounding box center [280, 217] width 257 height 147
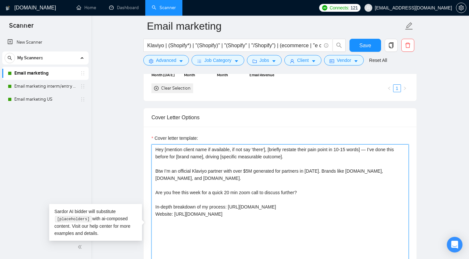
click at [319, 169] on textarea "Hey [mention client name if available, if not say 'there'], [briefly restate th…" at bounding box center [280, 217] width 257 height 147
drag, startPoint x: 264, startPoint y: 160, endPoint x: 230, endPoint y: 162, distance: 34.0
click at [230, 162] on textarea "Hey [mention client name if available, if not say 'there'], [briefly restate th…" at bounding box center [280, 217] width 257 height 147
click at [230, 160] on textarea "Hey [mention client name if available], [briefly restate their pain point in 10…" at bounding box center [280, 217] width 257 height 147
type textarea "Hey [mention client name if available]! [briefly restate their pain point in 10…"
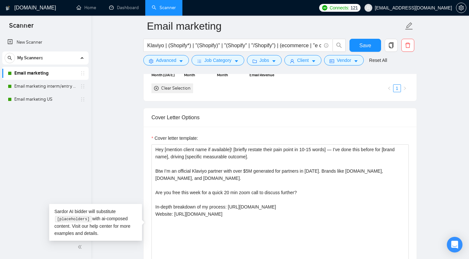
click at [242, 127] on div "Cover Letter Options" at bounding box center [280, 117] width 257 height 19
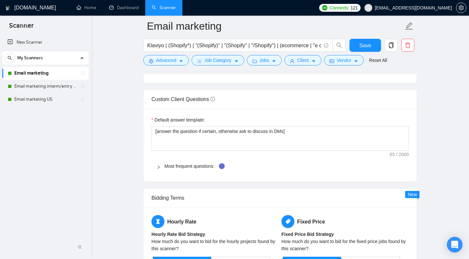
scroll to position [900, 0]
click at [367, 48] on span "Save" at bounding box center [365, 45] width 12 height 8
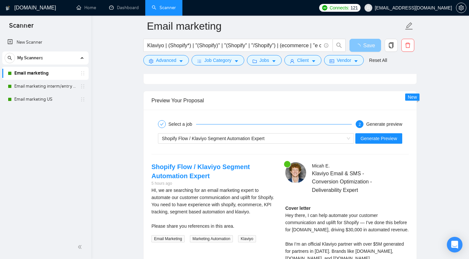
scroll to position [1249, 0]
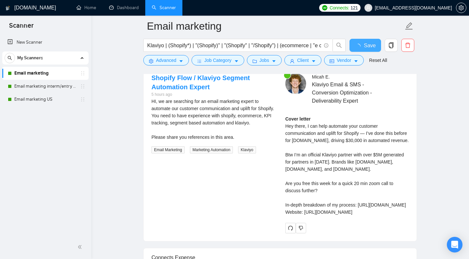
checkbox input "true"
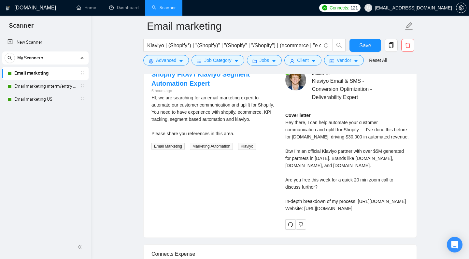
click at [379, 101] on span "Klaviyo Email & SMS - Conversion Optimization - Deliverability Expert" at bounding box center [351, 89] width 78 height 24
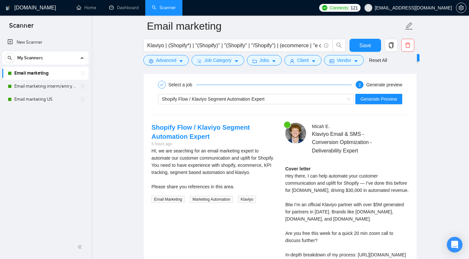
scroll to position [1201, 0]
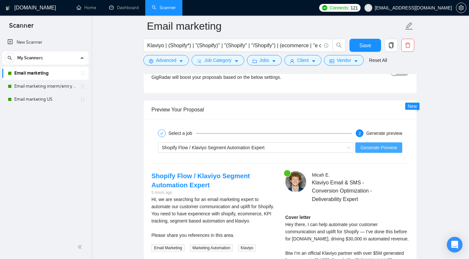
click at [379, 151] on span "Generate Preview" at bounding box center [379, 147] width 37 height 7
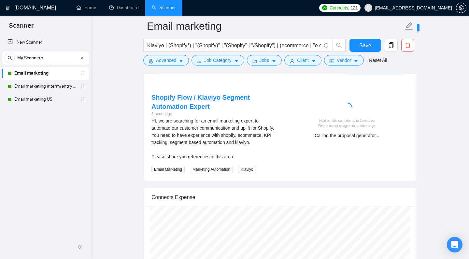
scroll to position [1289, 0]
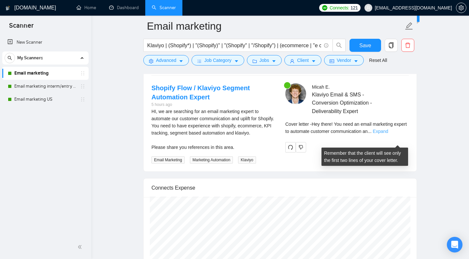
click at [388, 134] on link "Expand" at bounding box center [380, 131] width 15 height 5
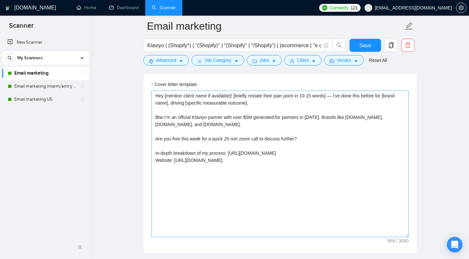
scroll to position [729, 0]
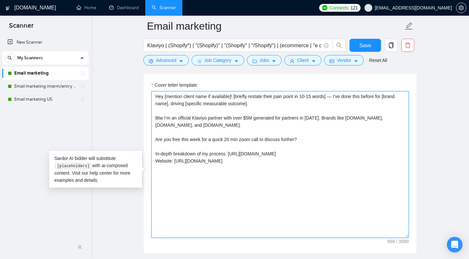
drag, startPoint x: 241, startPoint y: 180, endPoint x: 149, endPoint y: 107, distance: 116.9
click at [152, 107] on textarea "Hey [mention client name if available]! [briefly restate their pain point in 10…" at bounding box center [280, 164] width 257 height 147
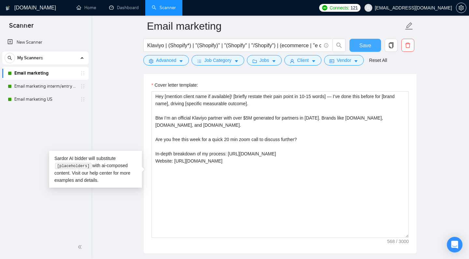
click at [353, 47] on button "Save" at bounding box center [366, 45] width 32 height 13
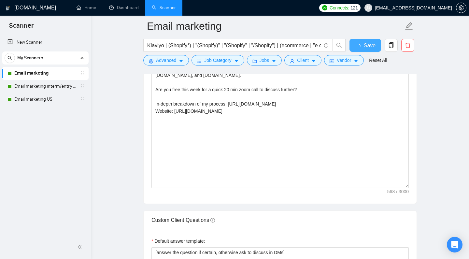
checkbox input "true"
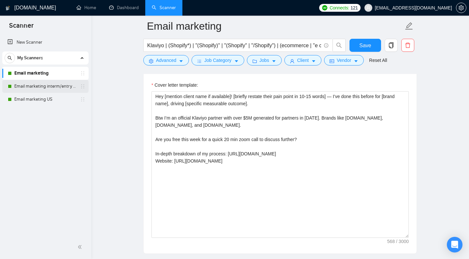
click at [68, 83] on link "Email marketing interm/entry level" at bounding box center [45, 86] width 62 height 13
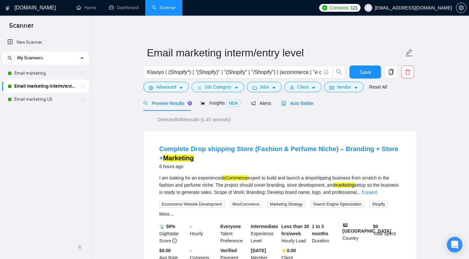
click at [300, 107] on div "Auto Bidder" at bounding box center [298, 103] width 32 height 7
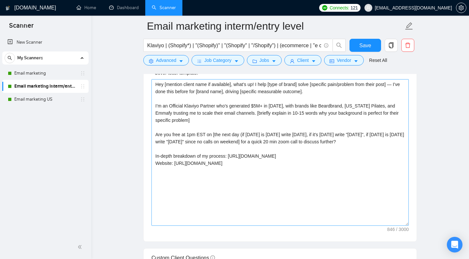
scroll to position [741, 0]
click at [288, 141] on textarea "Hey [mention client name if available], what’s up! I help [type of brand] solve…" at bounding box center [280, 152] width 257 height 147
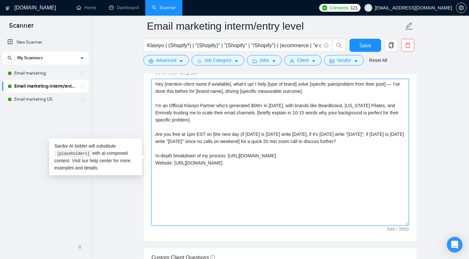
paste textarea "! [briefly restate their pain point in 10-15 words] — I’ve done this before for…"
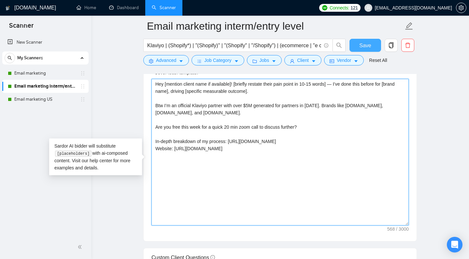
type textarea "Hey [mention client name if available]! [briefly restate their pain point in 10…"
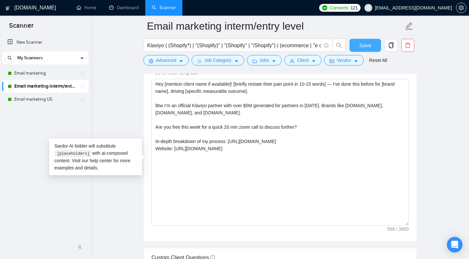
click at [359, 48] on span "Save" at bounding box center [365, 45] width 12 height 8
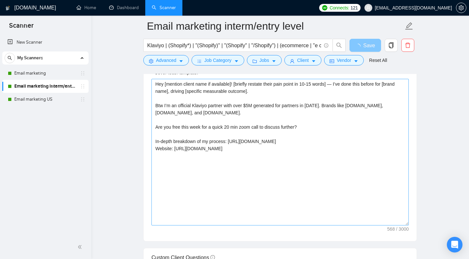
scroll to position [674, 0]
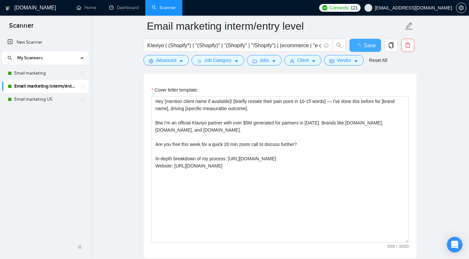
checkbox input "true"
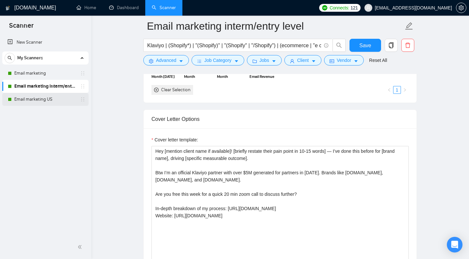
click at [58, 98] on link "Email marketing US" at bounding box center [45, 99] width 62 height 13
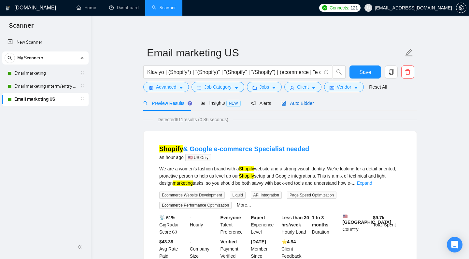
click at [298, 107] on div "Auto Bidder" at bounding box center [298, 103] width 32 height 7
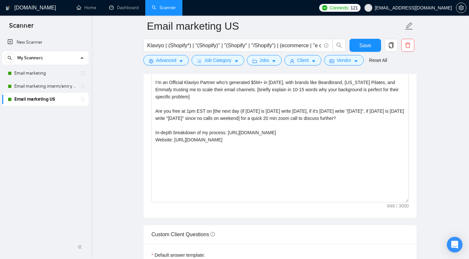
scroll to position [769, 0]
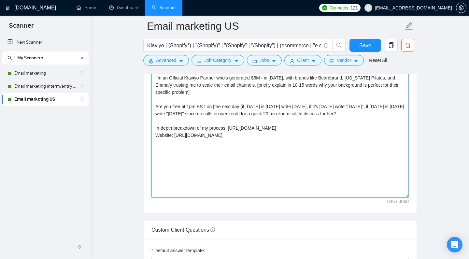
click at [263, 120] on textarea "Hey [mention client name if available], what’s up! I help [type of brand] solve…" at bounding box center [280, 124] width 257 height 147
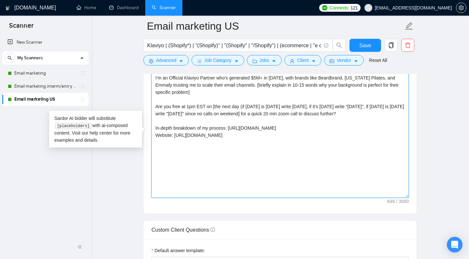
paste textarea "! [briefly restate their pain point in 10-15 words] — I’ve done this before for…"
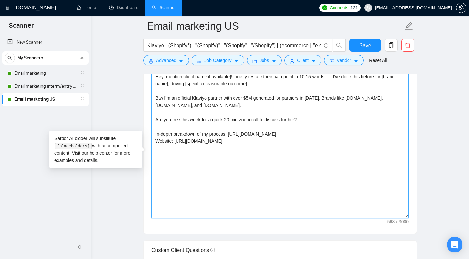
scroll to position [734, 0]
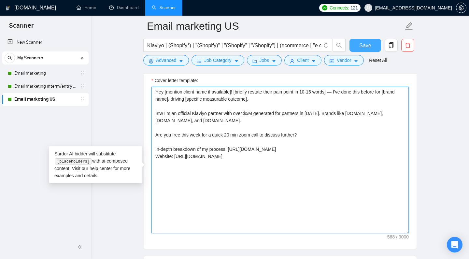
type textarea "Hey [mention client name if available]! [briefly restate their pain point in 10…"
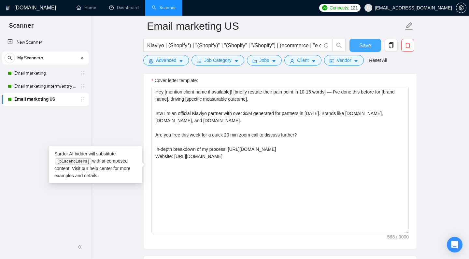
click at [354, 47] on button "Save" at bounding box center [366, 45] width 32 height 13
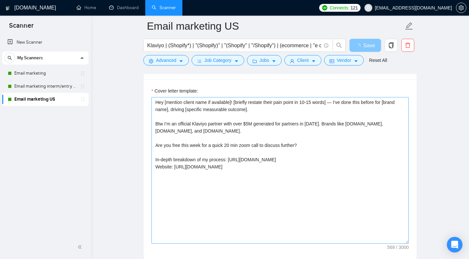
scroll to position [684, 0]
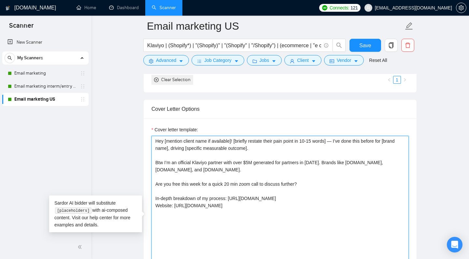
drag, startPoint x: 256, startPoint y: 156, endPoint x: 127, endPoint y: 151, distance: 128.5
click at [127, 151] on main "Email marketing US Klaviyo | (Shopify*) | "(Shopify)" | "(Shopify" | "/Shopify"…" at bounding box center [280, 264] width 357 height 1845
click at [180, 160] on textarea "Hey [mention client name if available]! [briefly restate their pain point in 10…" at bounding box center [280, 209] width 257 height 147
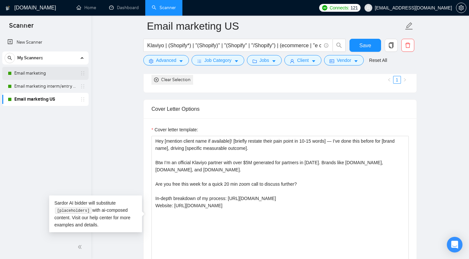
click at [52, 72] on link "Email marketing" at bounding box center [45, 73] width 62 height 13
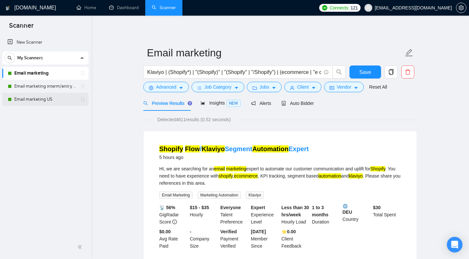
click at [57, 99] on link "Email marketing US" at bounding box center [45, 99] width 62 height 13
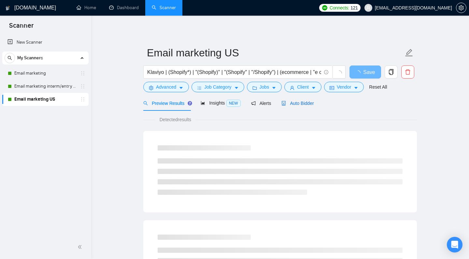
click at [288, 106] on span "Auto Bidder" at bounding box center [298, 103] width 32 height 5
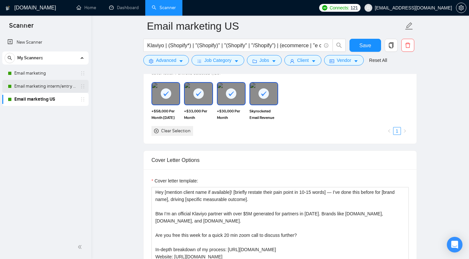
scroll to position [617, 0]
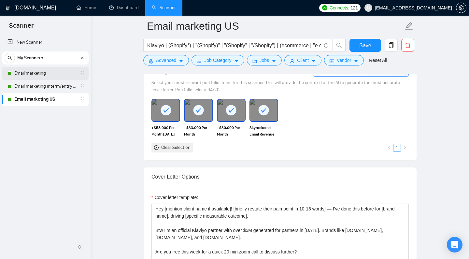
click at [40, 74] on link "Email marketing" at bounding box center [45, 73] width 62 height 13
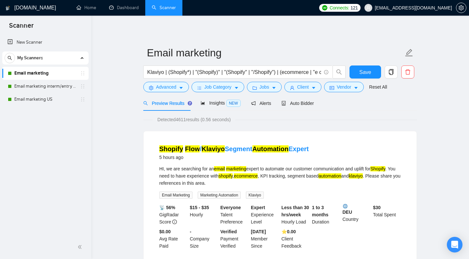
scroll to position [25, 0]
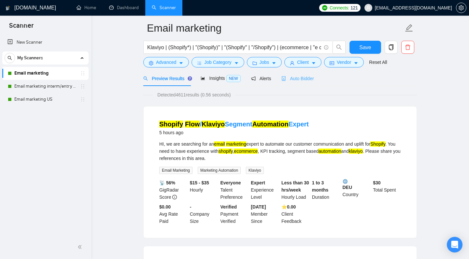
click at [304, 86] on div "Auto Bidder" at bounding box center [298, 78] width 32 height 15
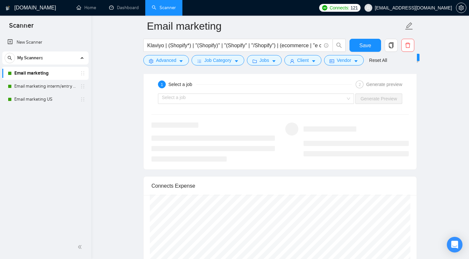
scroll to position [1255, 0]
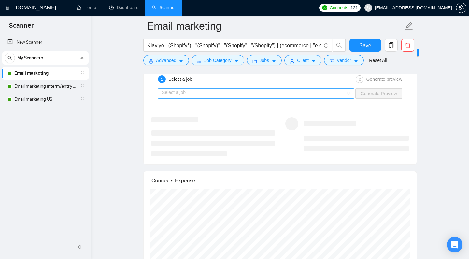
click at [252, 98] on input "search" at bounding box center [254, 94] width 184 height 10
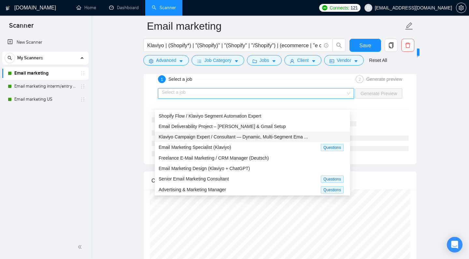
click at [251, 138] on span "Klaviyo Campaign Expert / Consultant — Dynamic, Multi-Segment Ema ..." at bounding box center [233, 136] width 149 height 5
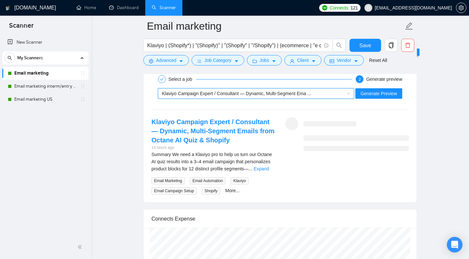
click at [318, 98] on div "Klaviyo Campaign Expert / Consultant — Dynamic, Multi-Segment Ema ..." at bounding box center [253, 94] width 183 height 10
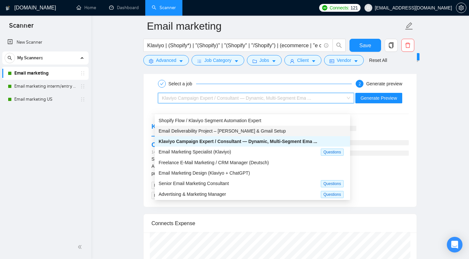
scroll to position [1249, 0]
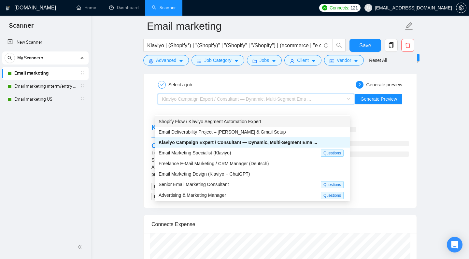
click at [289, 120] on div "Shopify Flow / Klaviyo Segment Automation Expert" at bounding box center [253, 121] width 188 height 7
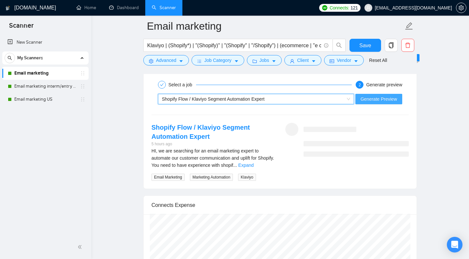
click at [356, 104] on button "Generate Preview" at bounding box center [379, 99] width 47 height 10
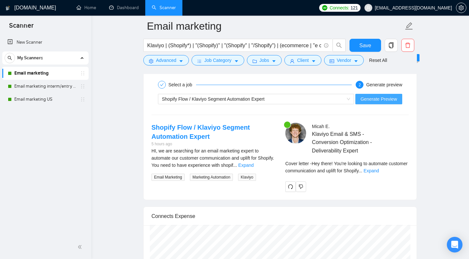
scroll to position [1308, 0]
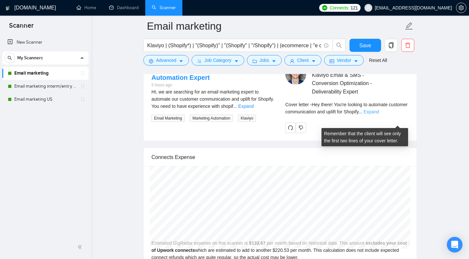
click at [379, 114] on link "Expand" at bounding box center [371, 111] width 15 height 5
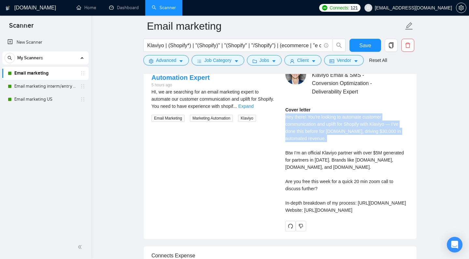
drag, startPoint x: 343, startPoint y: 146, endPoint x: 281, endPoint y: 125, distance: 66.0
click at [281, 125] on div "[PERSON_NAME] Klaviyo Email & SMS - Conversion Optimization - Deliverability Ex…" at bounding box center [347, 147] width 134 height 167
copy div "Hey there! You're looking to automate customer communication and uplift for Sho…"
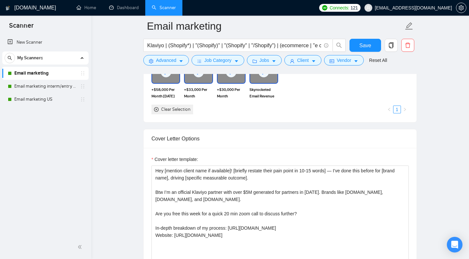
scroll to position [651, 0]
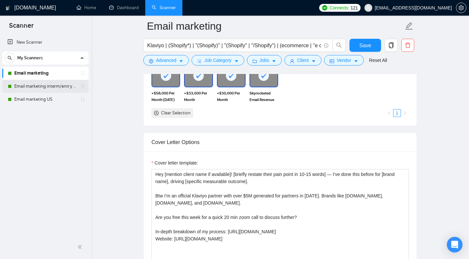
click at [48, 85] on link "Email marketing interm/entry level" at bounding box center [45, 86] width 62 height 13
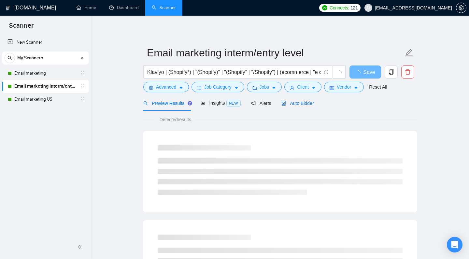
click at [297, 106] on span "Auto Bidder" at bounding box center [298, 103] width 32 height 5
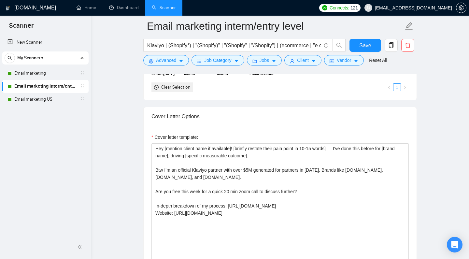
scroll to position [686, 0]
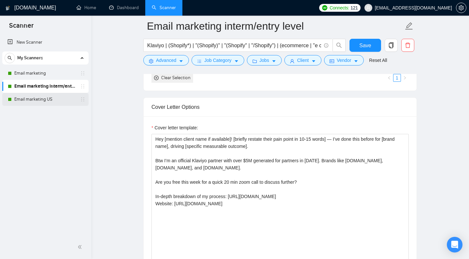
click at [22, 99] on link "Email marketing US" at bounding box center [45, 99] width 62 height 13
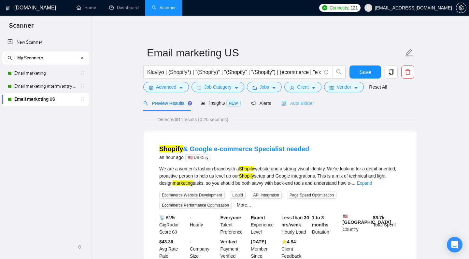
click at [298, 111] on div "Auto Bidder" at bounding box center [298, 102] width 32 height 15
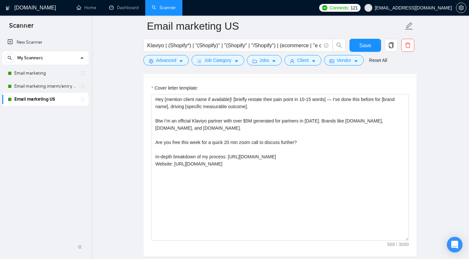
scroll to position [734, 0]
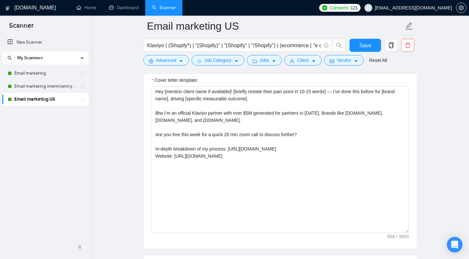
click at [84, 162] on div "New Scanner My Scanners Email marketing Email marketing interm/entry level Emai…" at bounding box center [45, 135] width 91 height 201
